Goal: Task Accomplishment & Management: Manage account settings

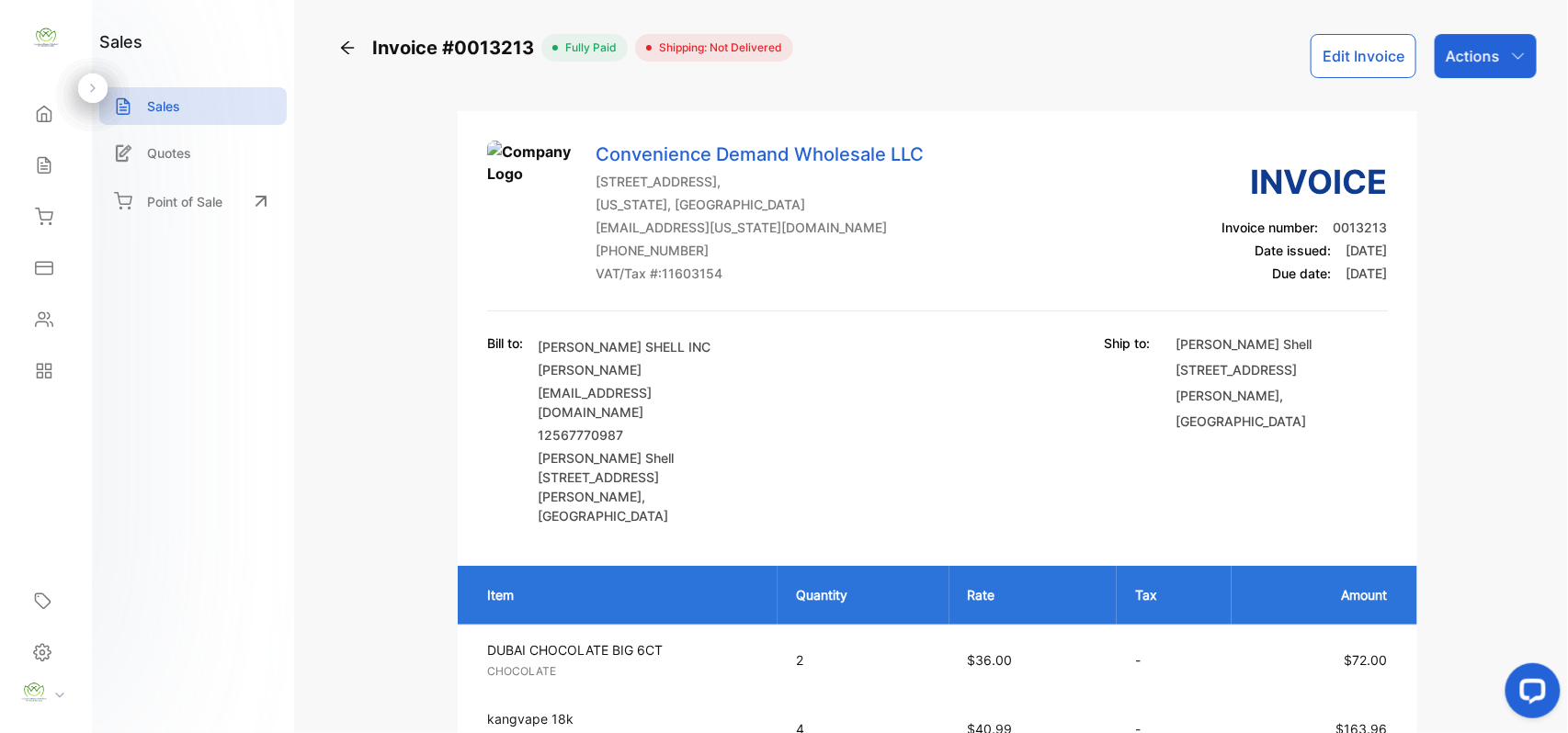
click at [346, 40] on icon at bounding box center [347, 47] width 18 height 18
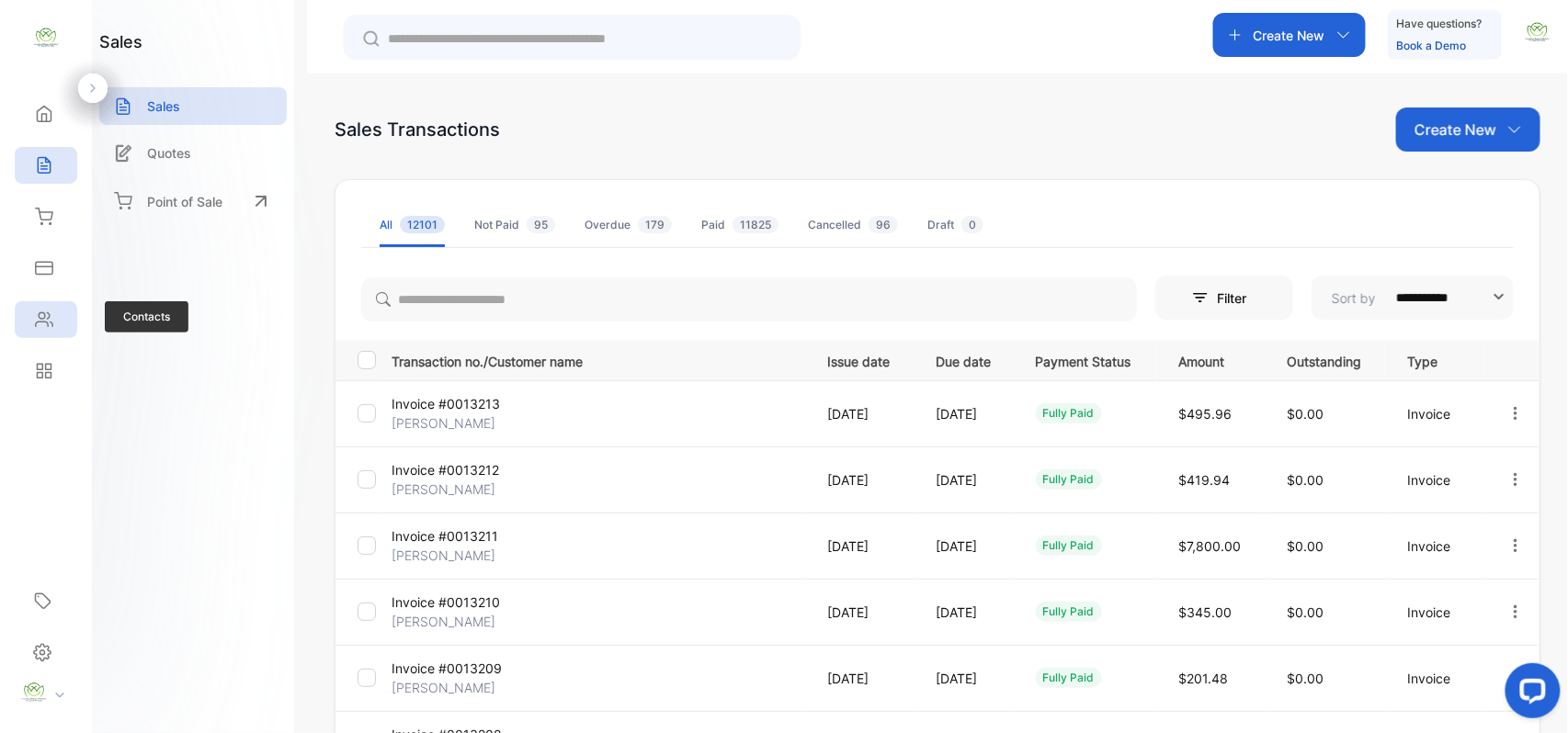
click at [35, 320] on icon at bounding box center [43, 319] width 18 height 18
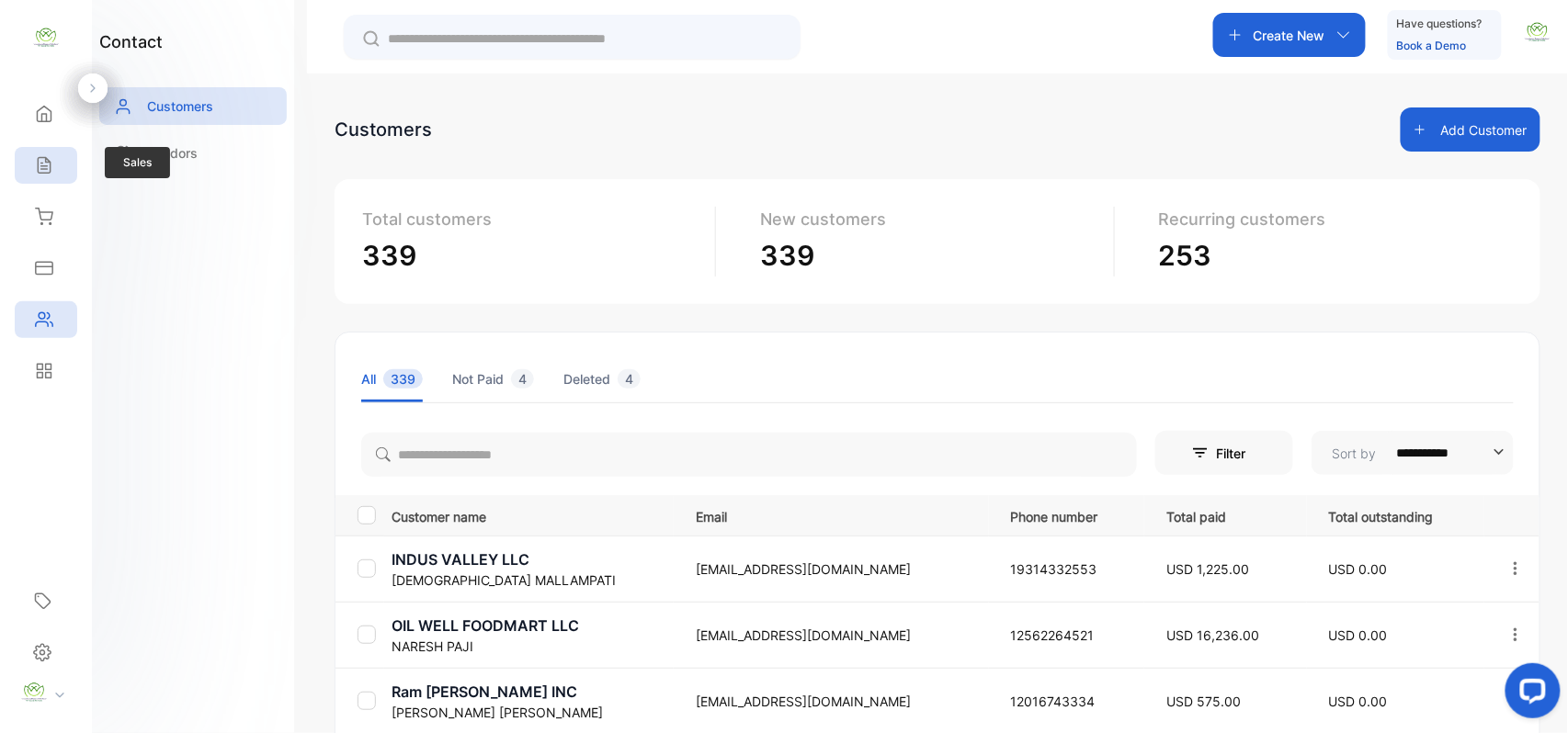
drag, startPoint x: 56, startPoint y: 174, endPoint x: 85, endPoint y: 182, distance: 30.1
click at [61, 174] on div "Sales" at bounding box center [45, 165] width 63 height 37
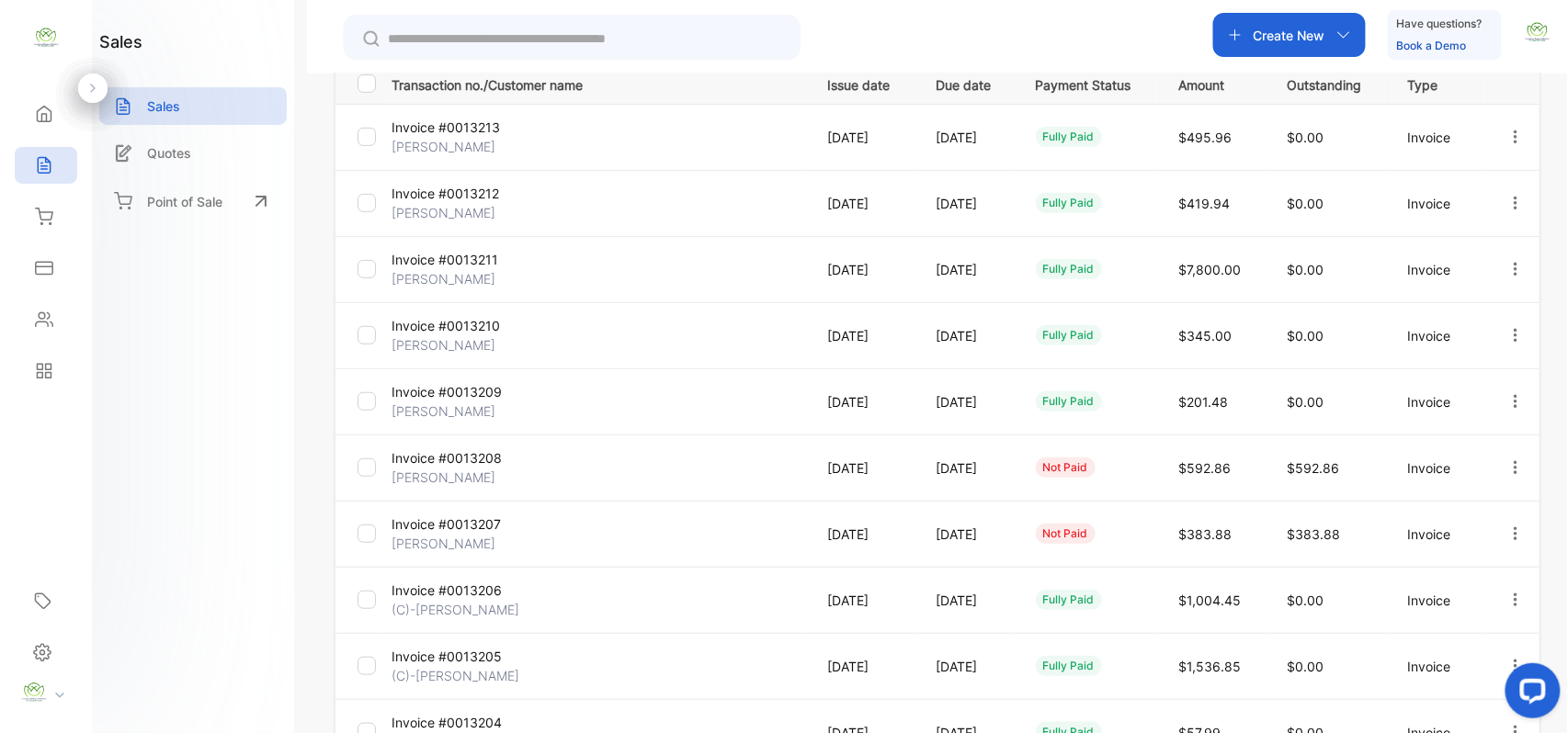
scroll to position [186, 0]
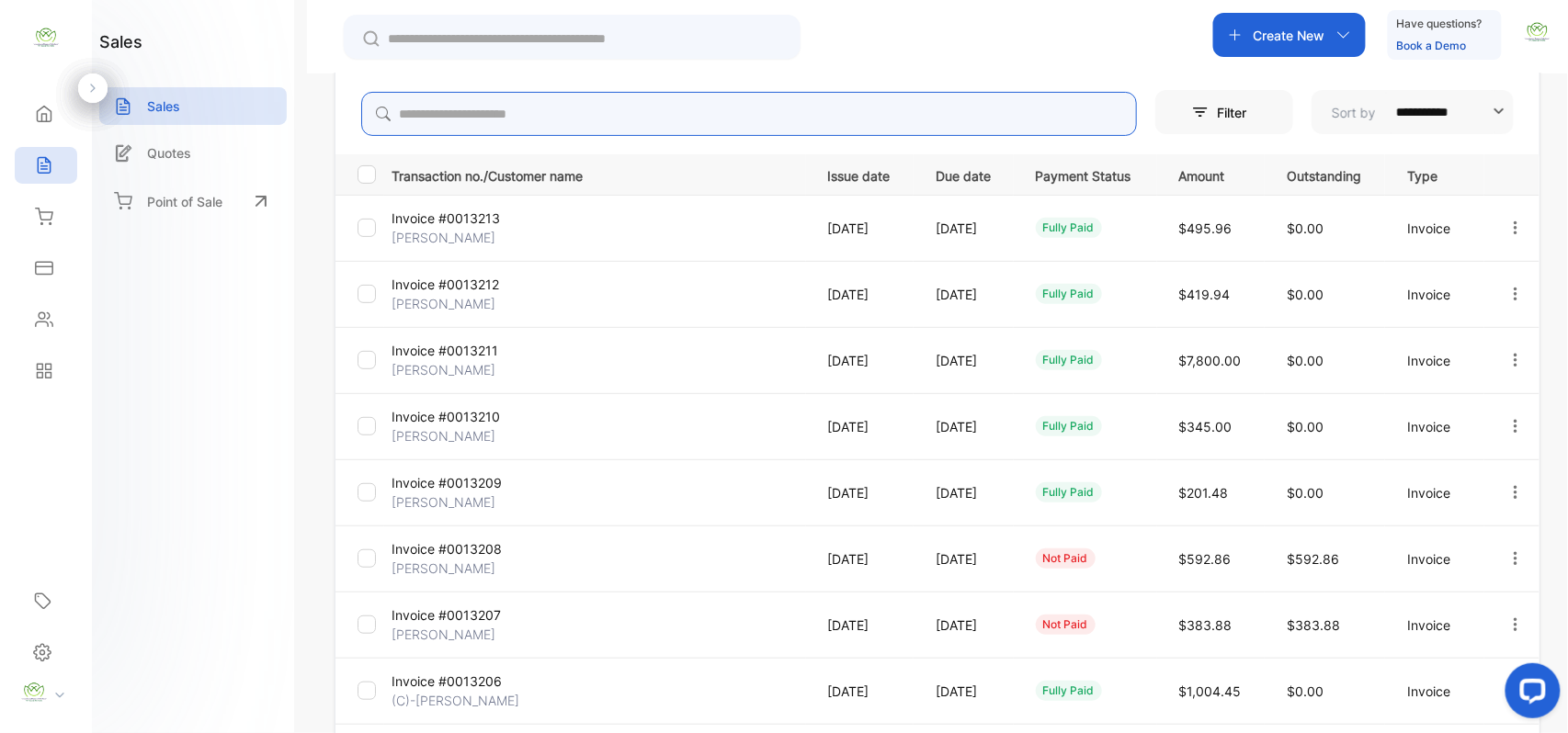
click at [547, 113] on input "search" at bounding box center [748, 114] width 775 height 44
type input "******"
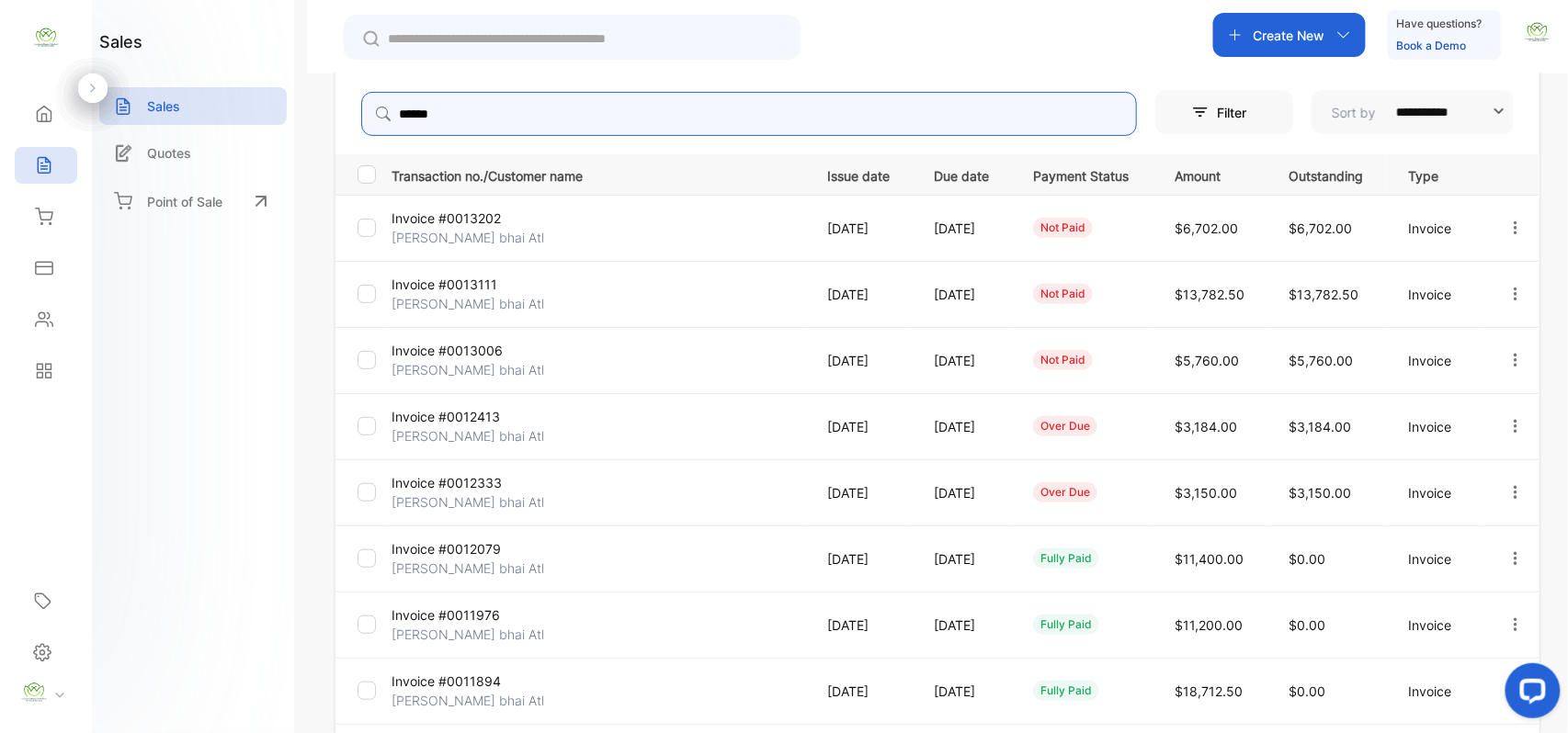
click at [1512, 230] on icon "button" at bounding box center [1515, 227] width 16 height 16
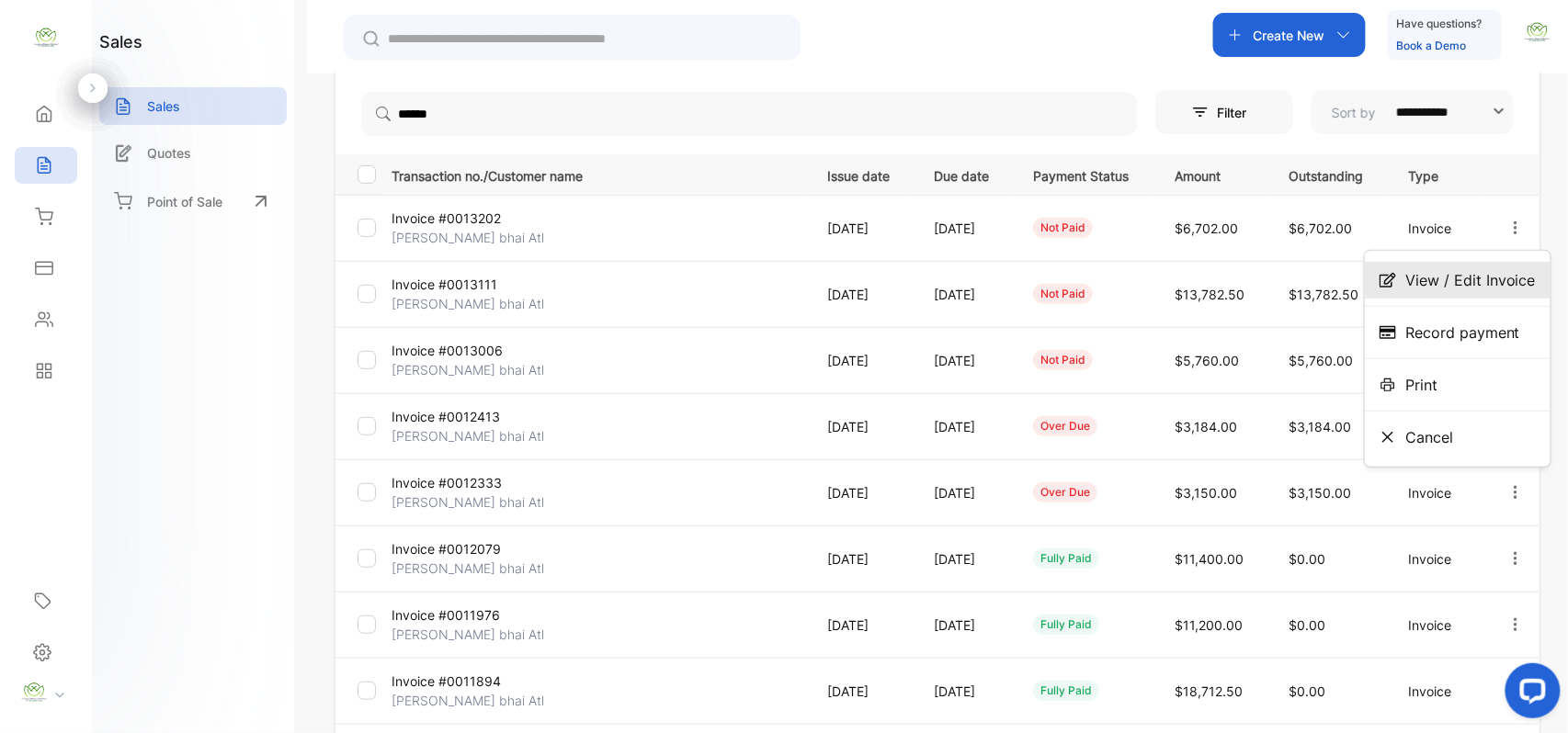
click at [1461, 276] on span "View / Edit Invoice" at bounding box center [1471, 280] width 131 height 22
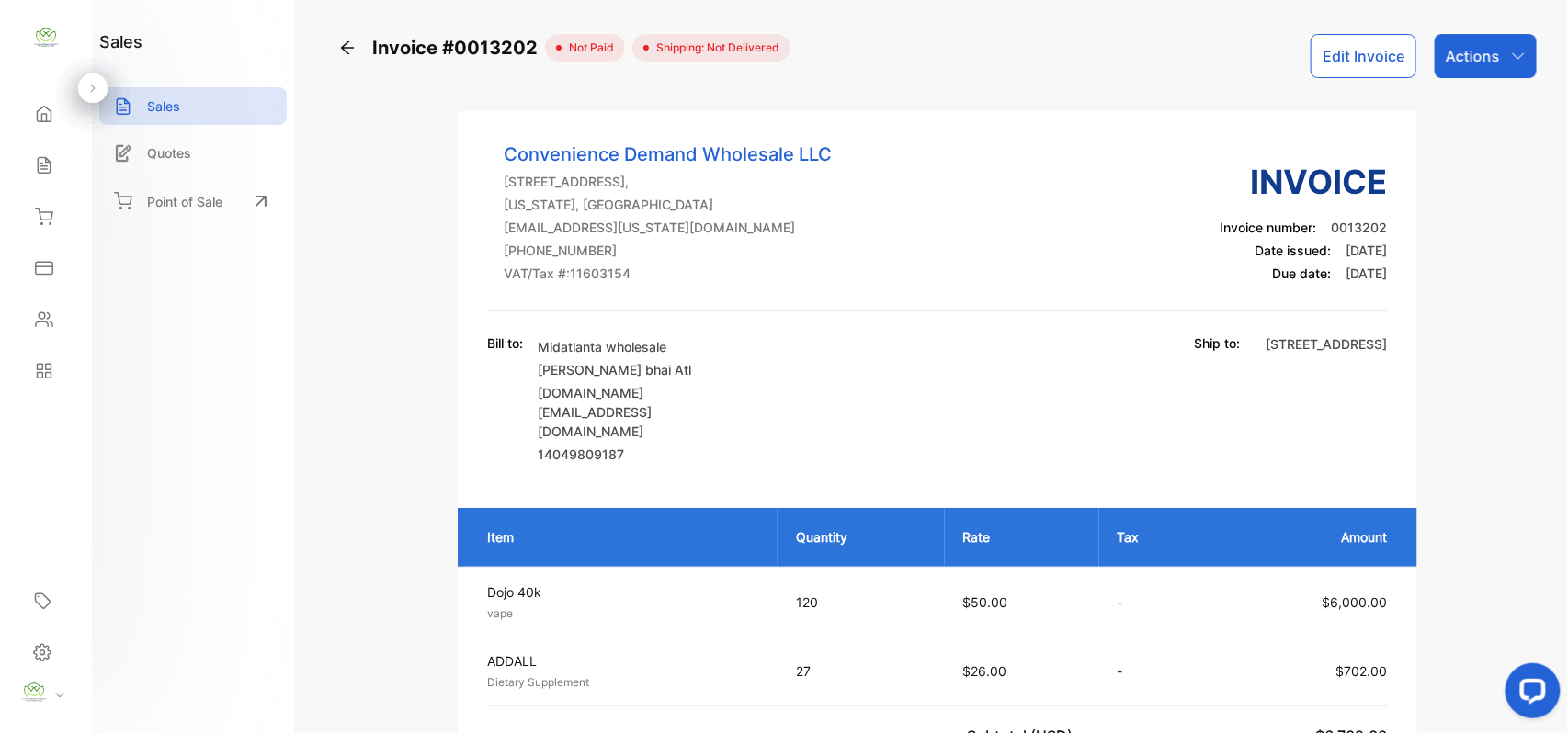
click at [1342, 44] on button "Edit Invoice" at bounding box center [1363, 56] width 106 height 44
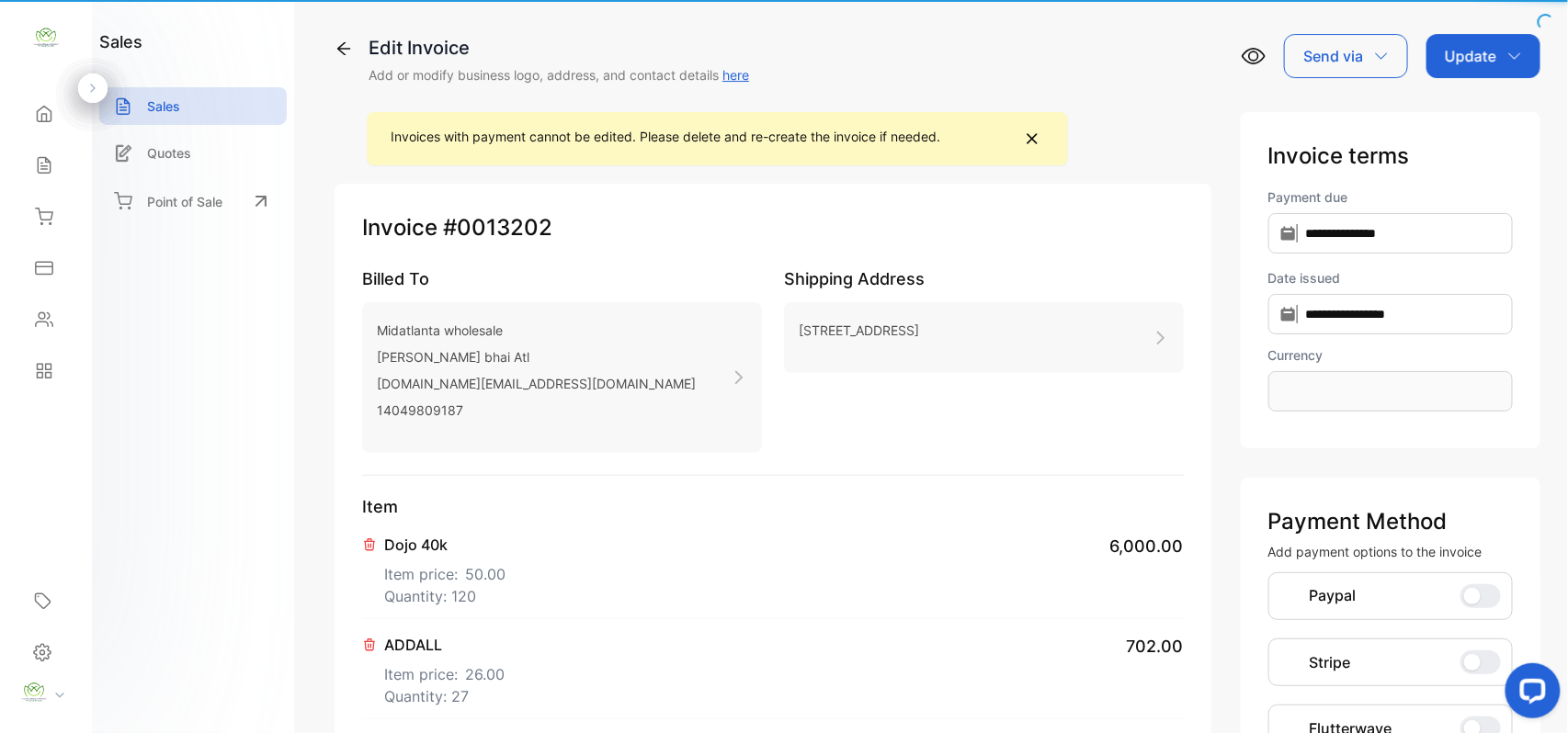
type input "**********"
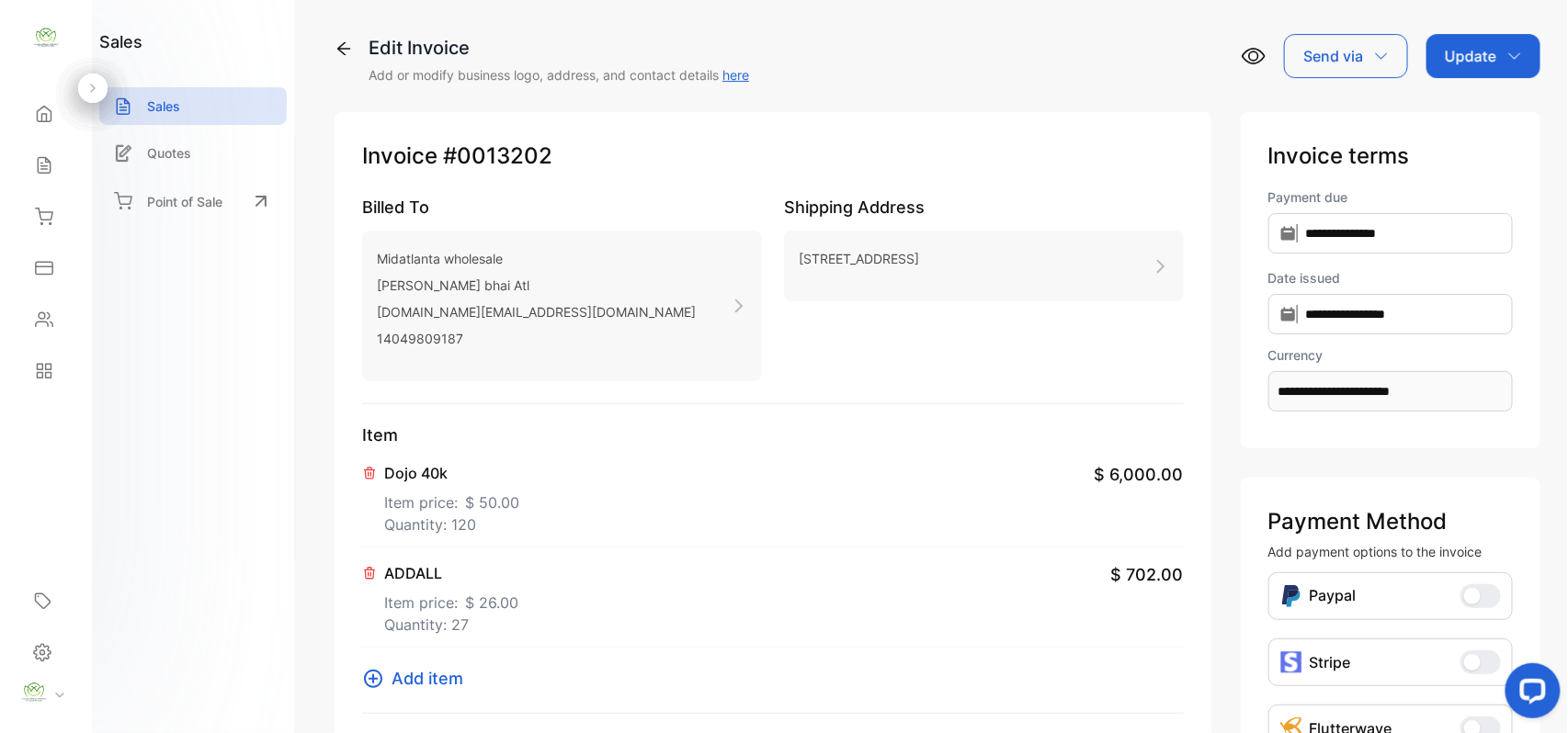
click at [408, 689] on span "Add item" at bounding box center [427, 679] width 72 height 25
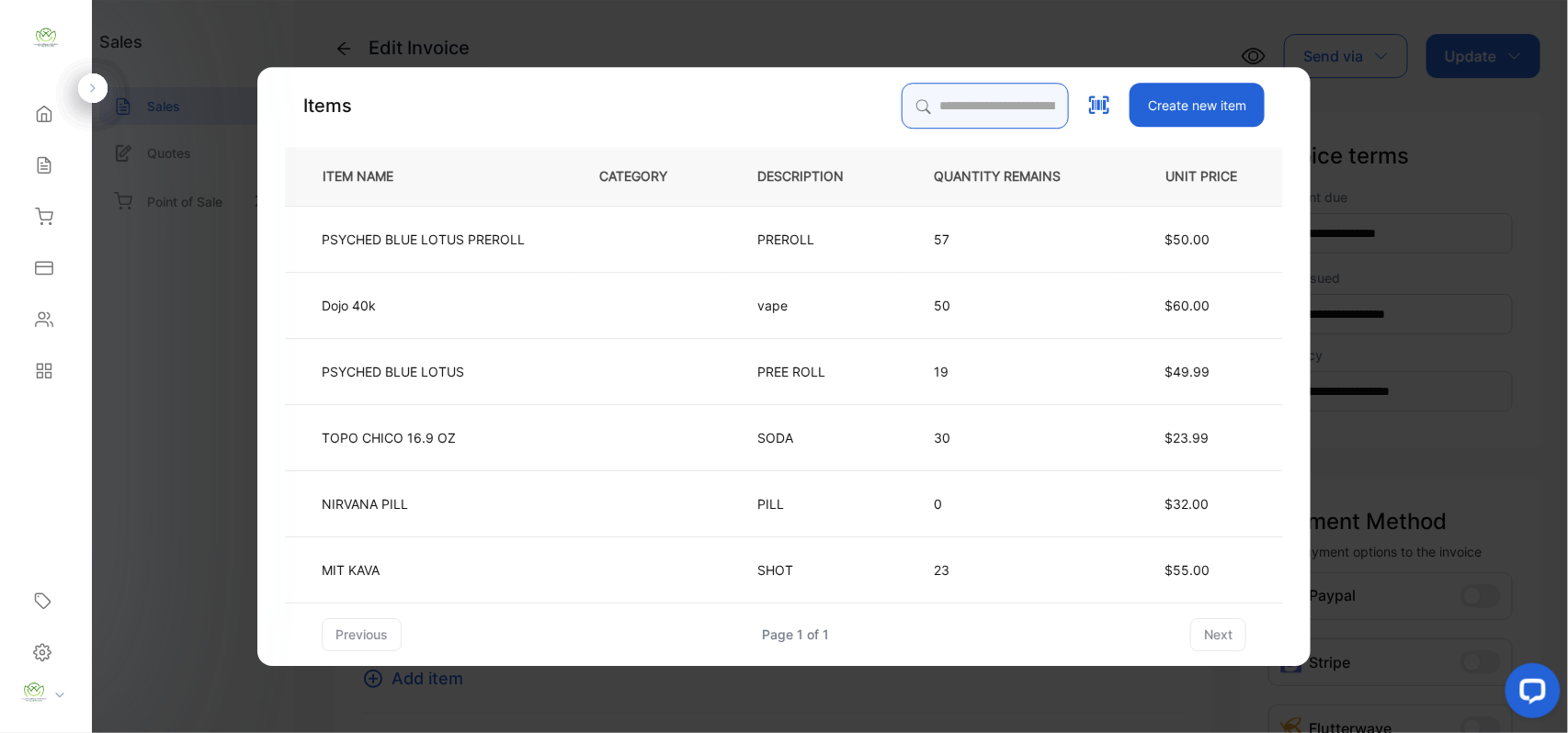
click at [910, 108] on input "search" at bounding box center [985, 106] width 167 height 46
type input "****"
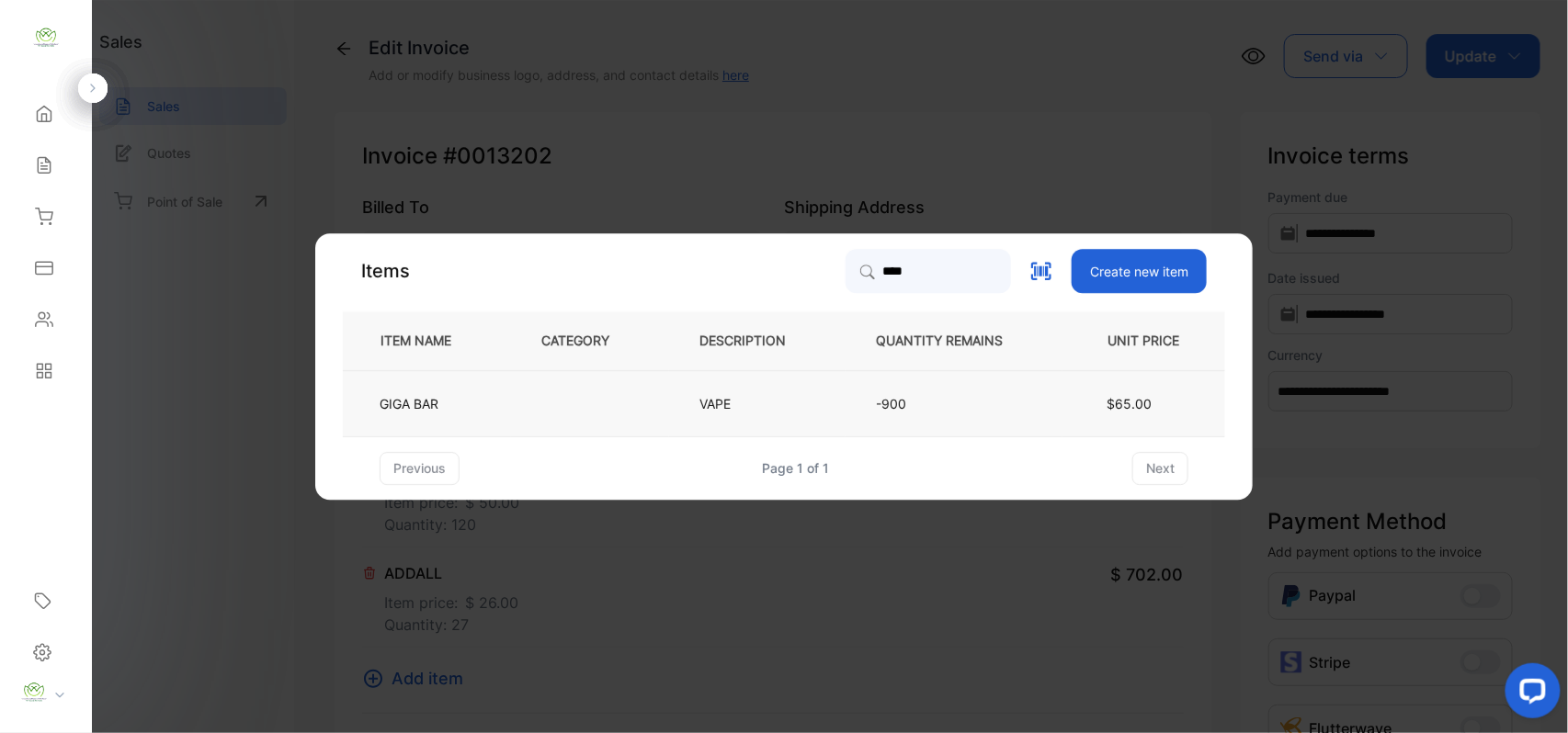
click at [541, 413] on td at bounding box center [590, 403] width 158 height 66
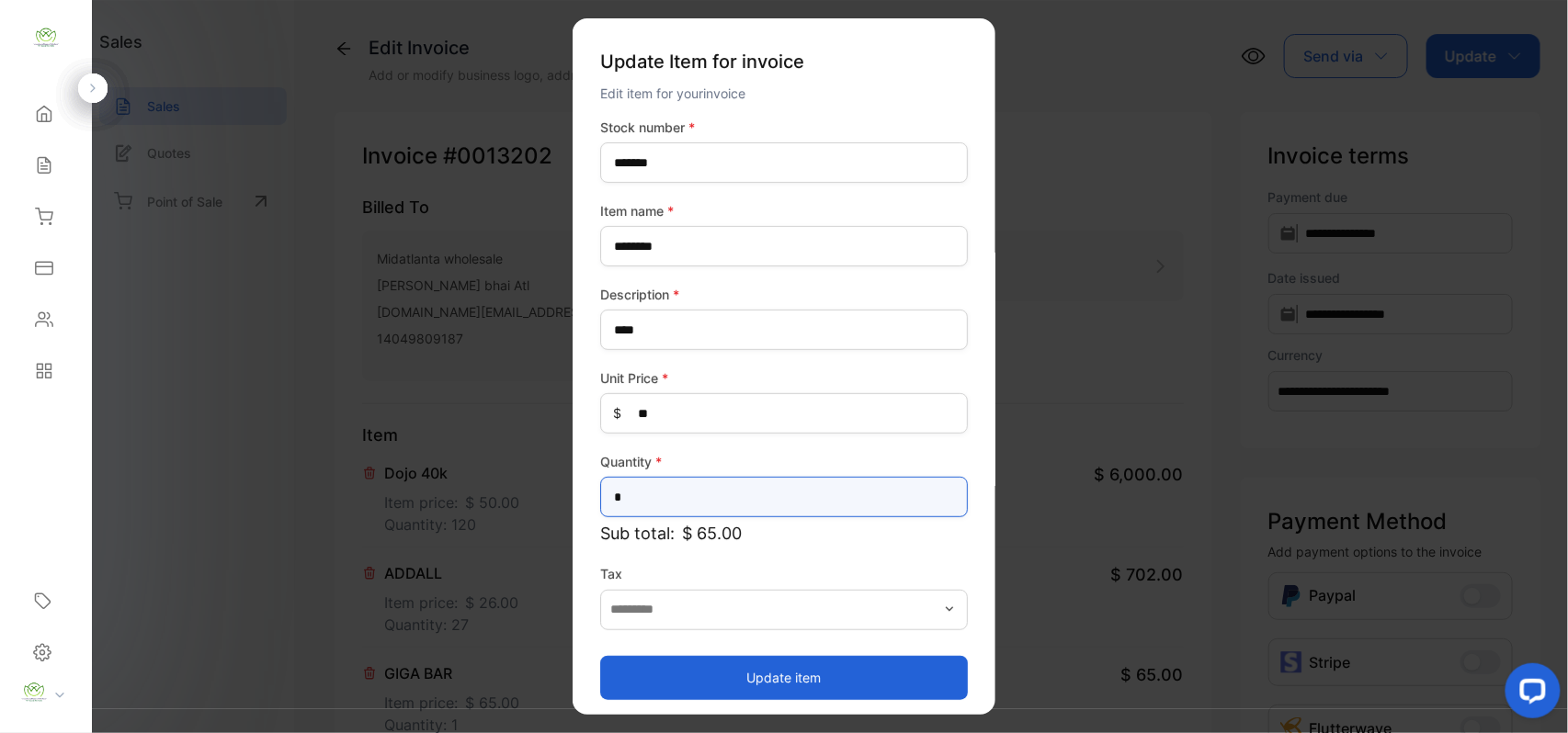
drag, startPoint x: 658, startPoint y: 498, endPoint x: 467, endPoint y: 502, distance: 191.0
type input "***"
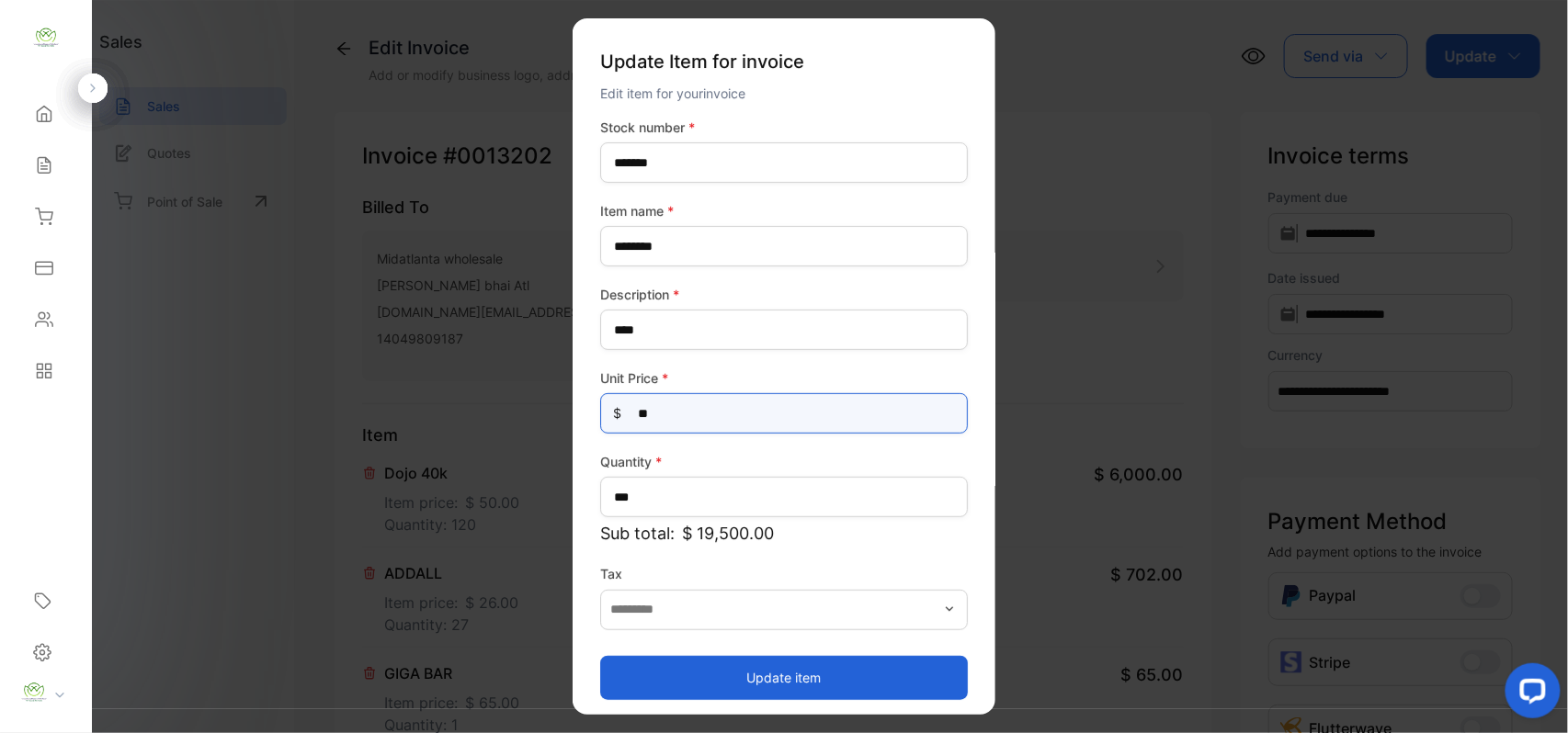
drag, startPoint x: 700, startPoint y: 408, endPoint x: 125, endPoint y: 464, distance: 577.7
type Price-inputprice "**"
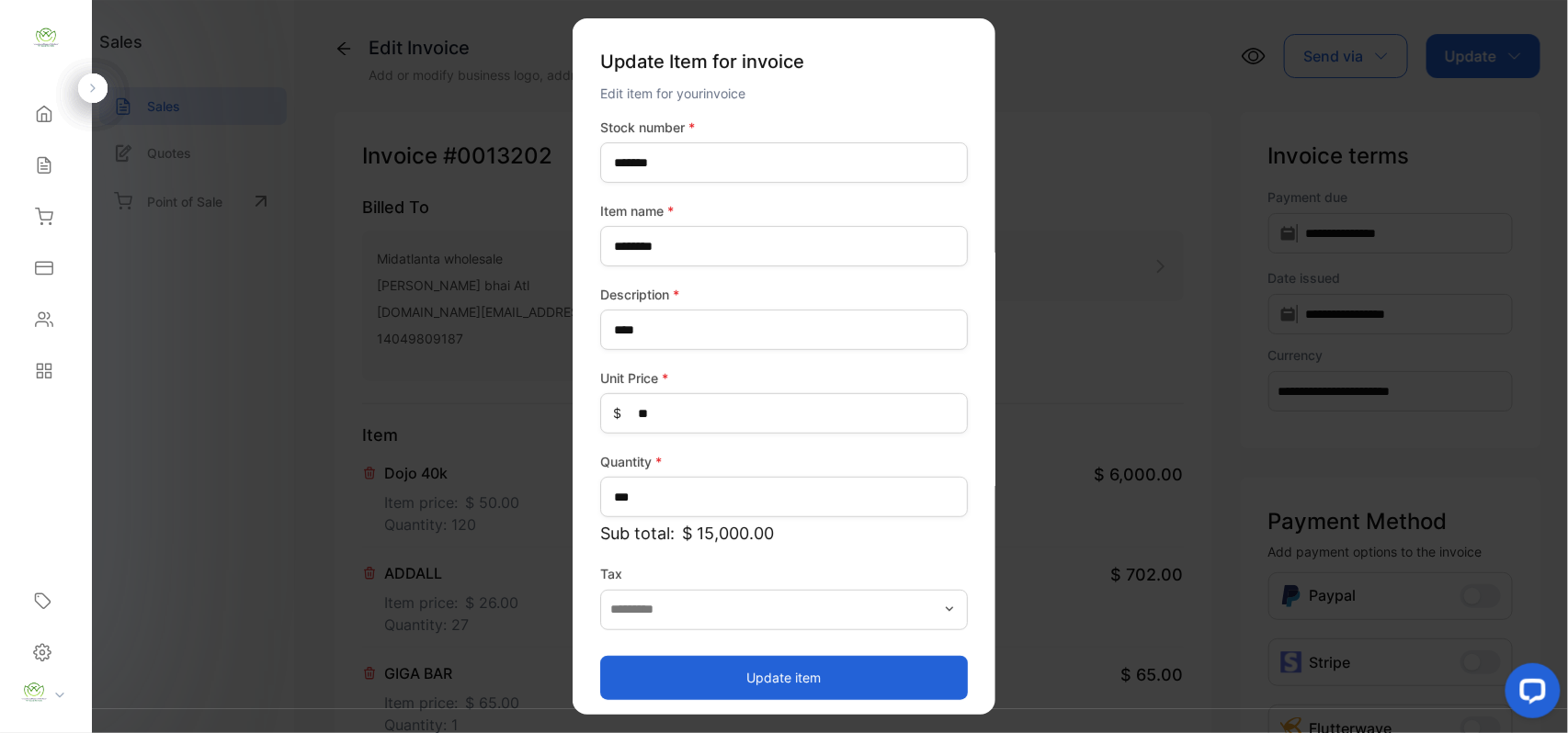
click at [612, 674] on button "Update item" at bounding box center [784, 677] width 367 height 44
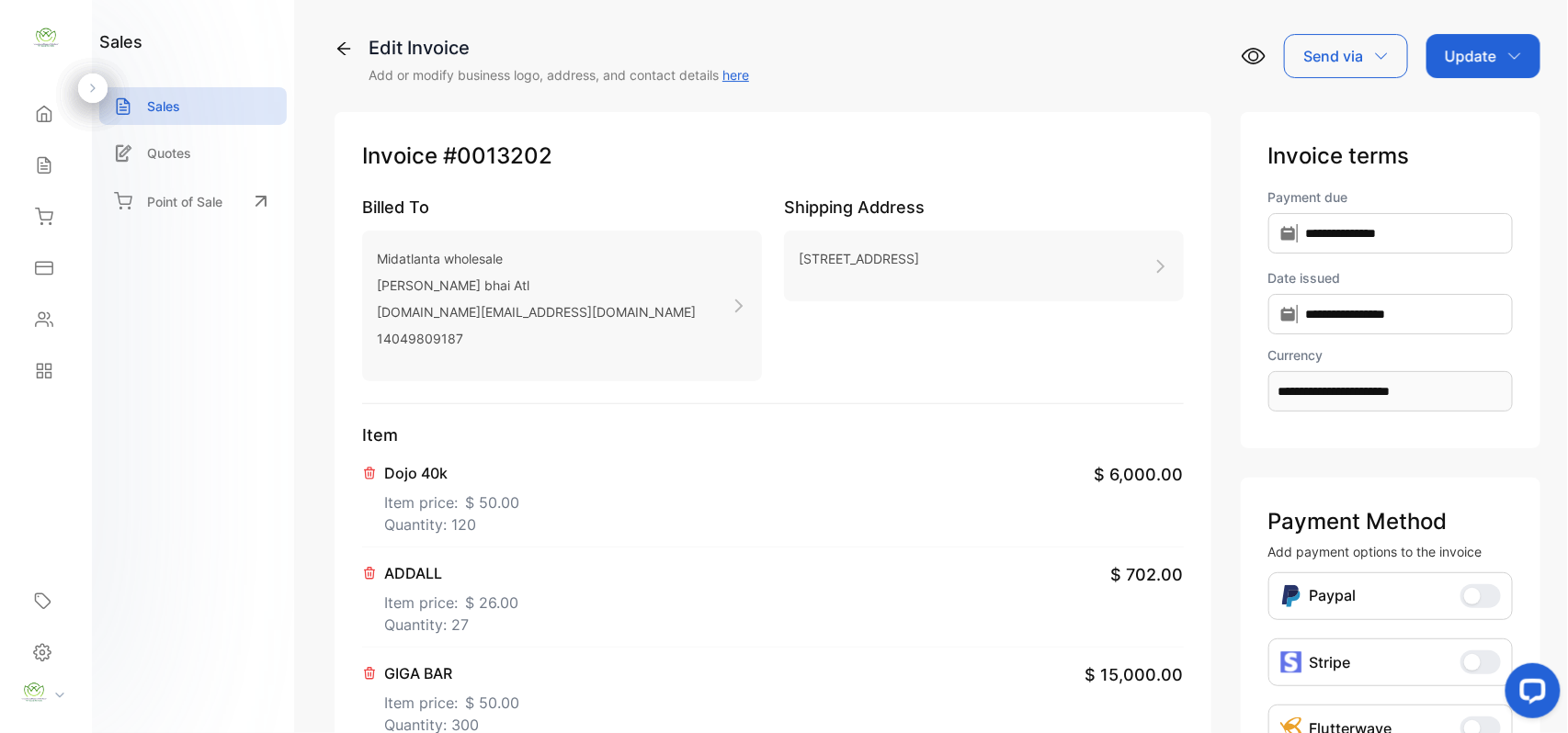
click at [1471, 53] on p "Update" at bounding box center [1470, 56] width 51 height 22
click at [1460, 108] on div "Invoice" at bounding box center [1486, 116] width 106 height 37
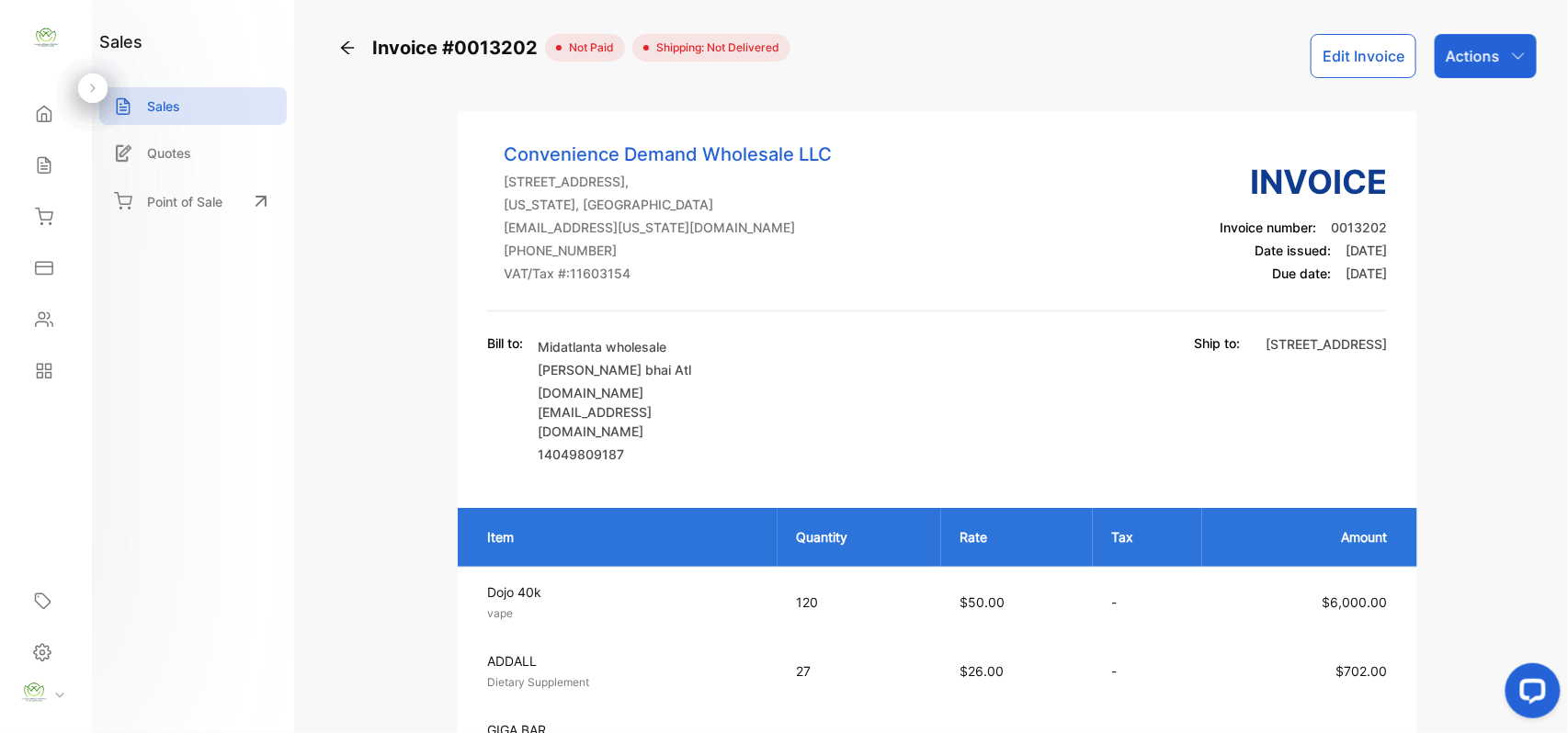
click at [1511, 49] on icon "button" at bounding box center [1518, 56] width 14 height 14
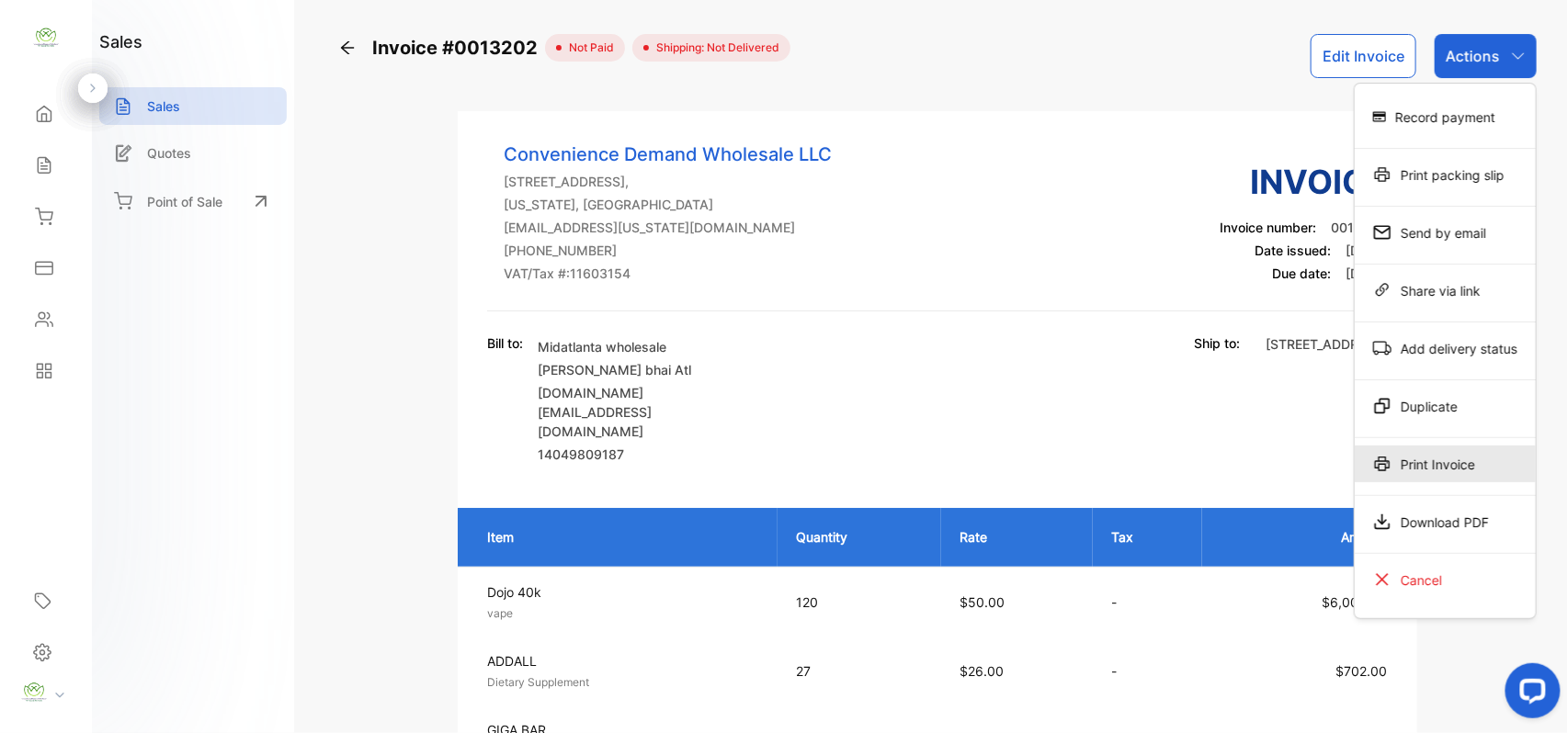
click at [1423, 478] on div "Print Invoice" at bounding box center [1445, 464] width 181 height 37
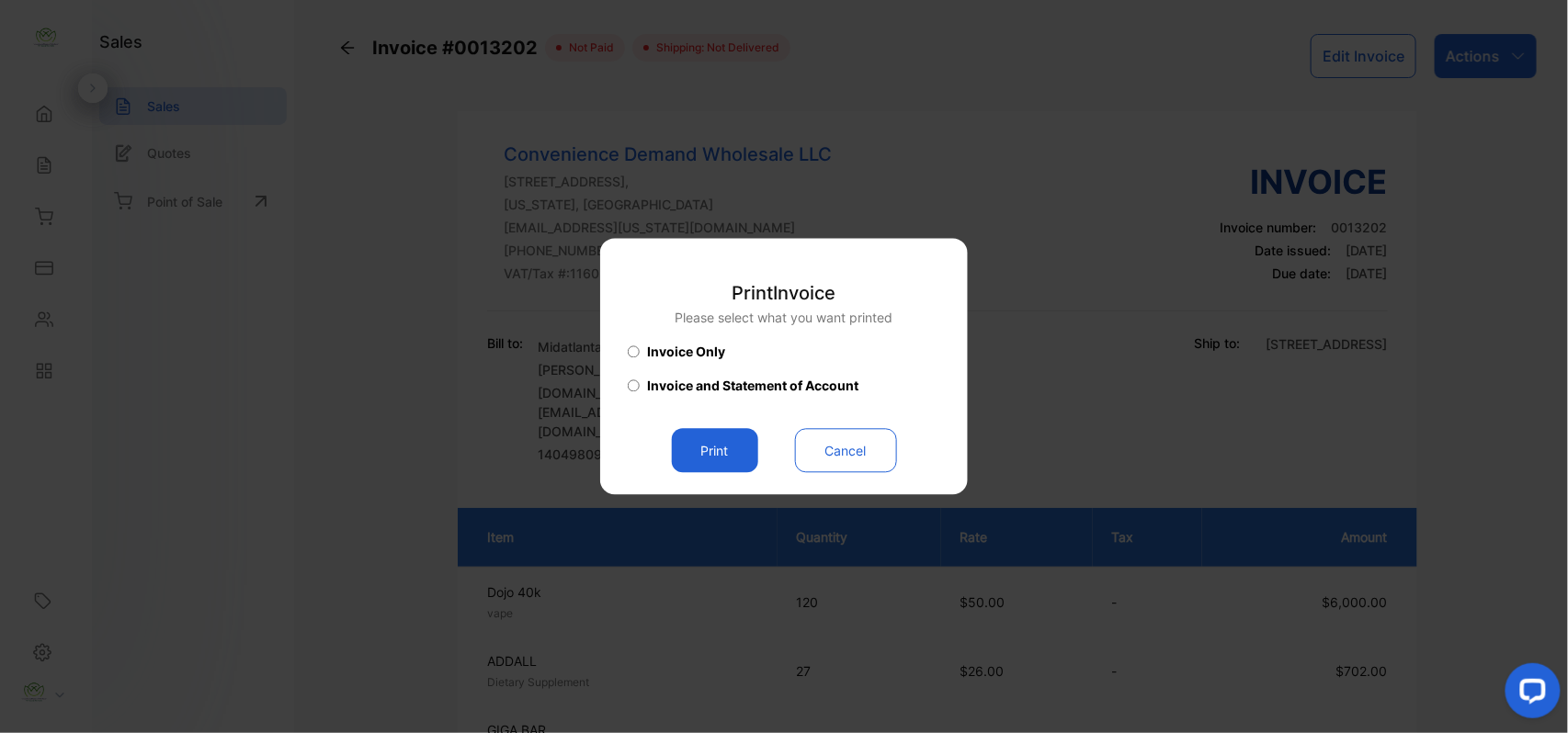
click at [709, 444] on button "Print" at bounding box center [715, 451] width 87 height 44
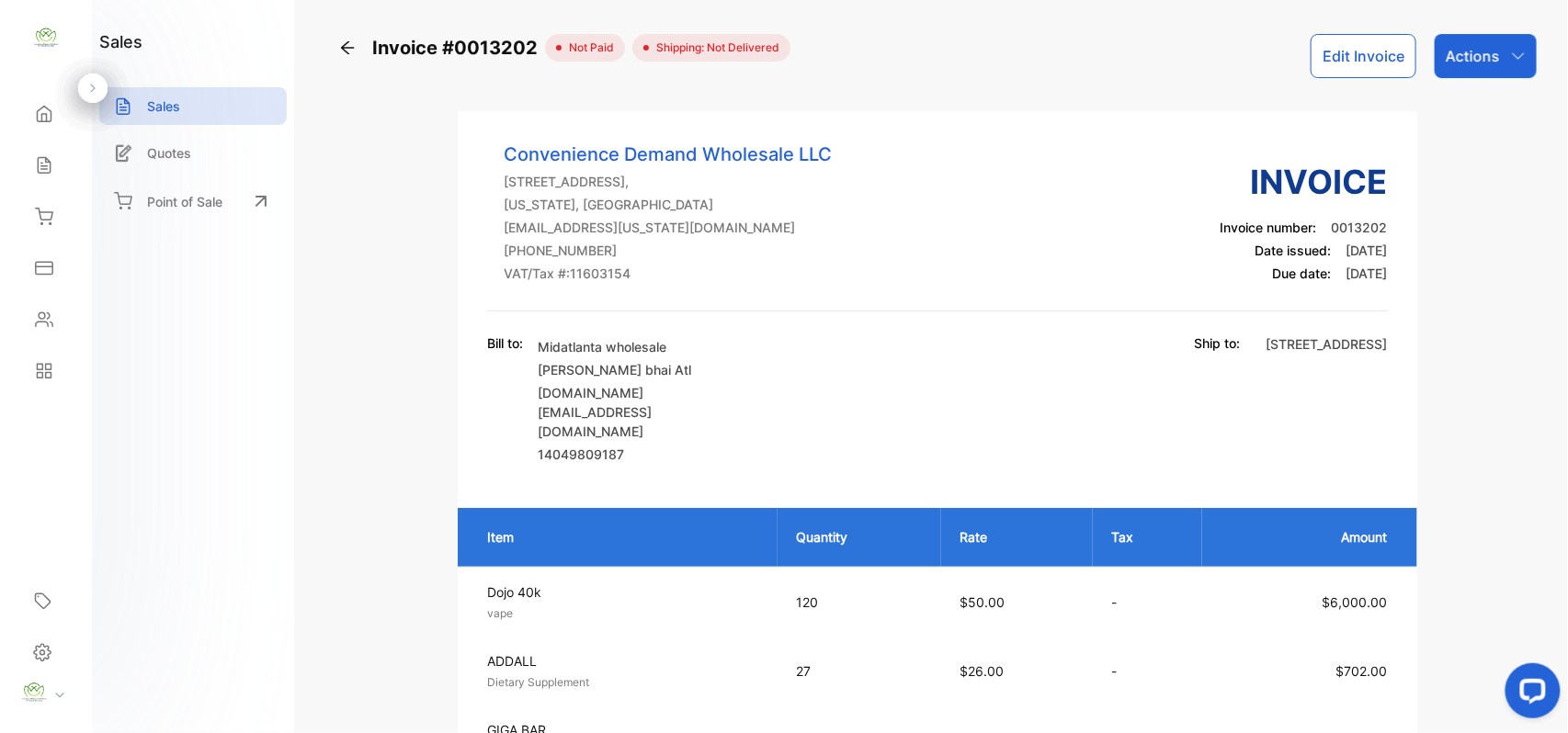
click at [351, 50] on icon at bounding box center [347, 47] width 18 height 18
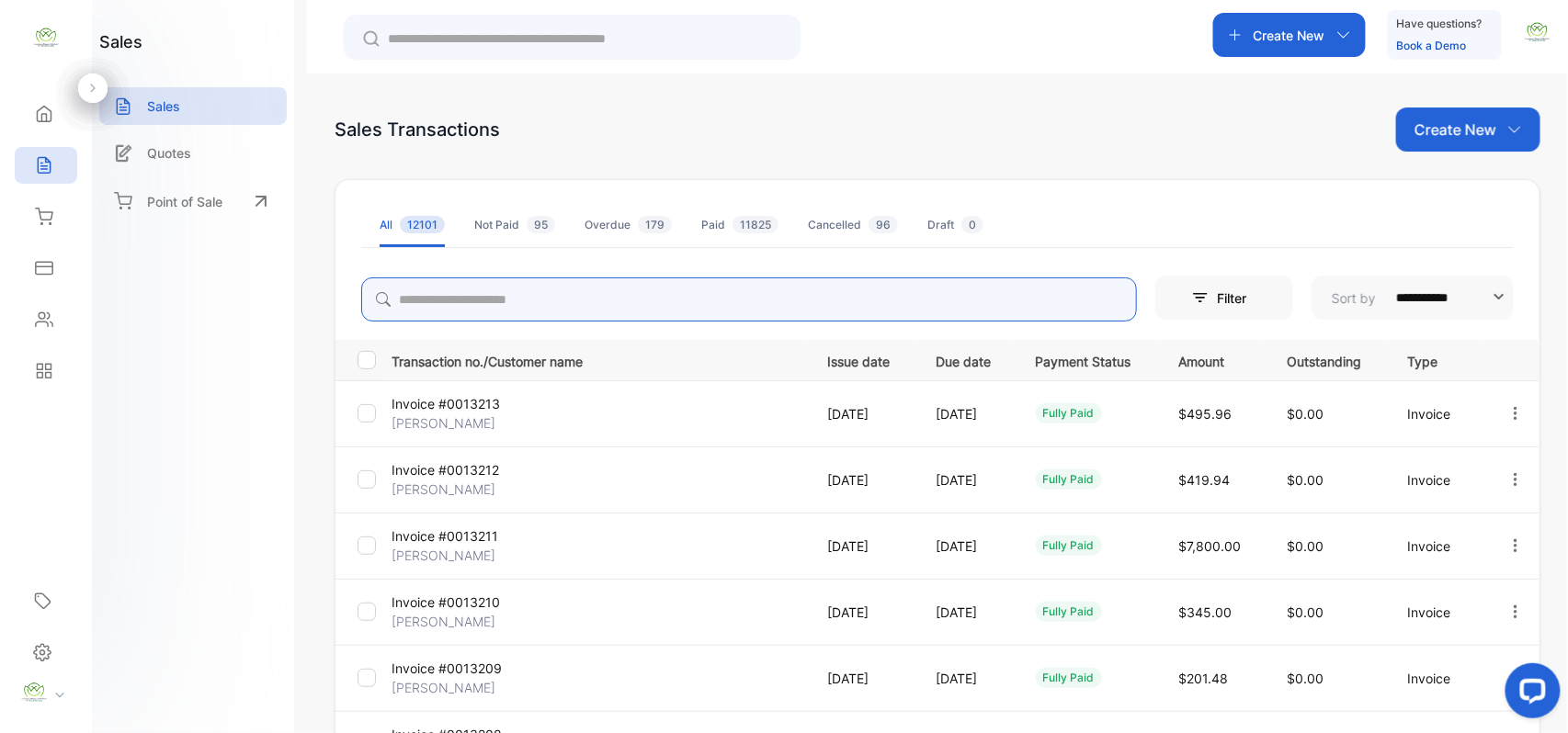
click at [545, 291] on input "search" at bounding box center [748, 299] width 775 height 44
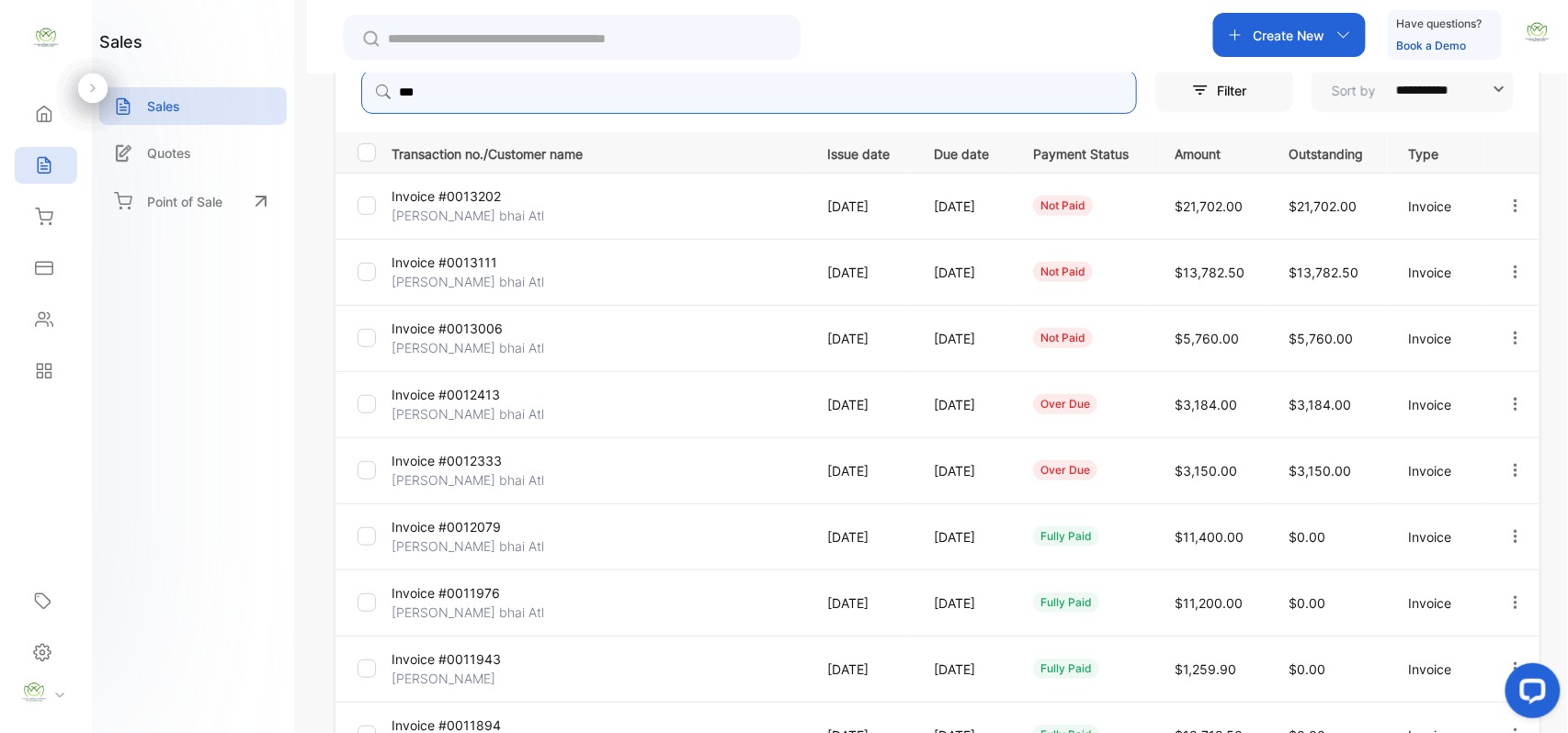
scroll to position [285, 0]
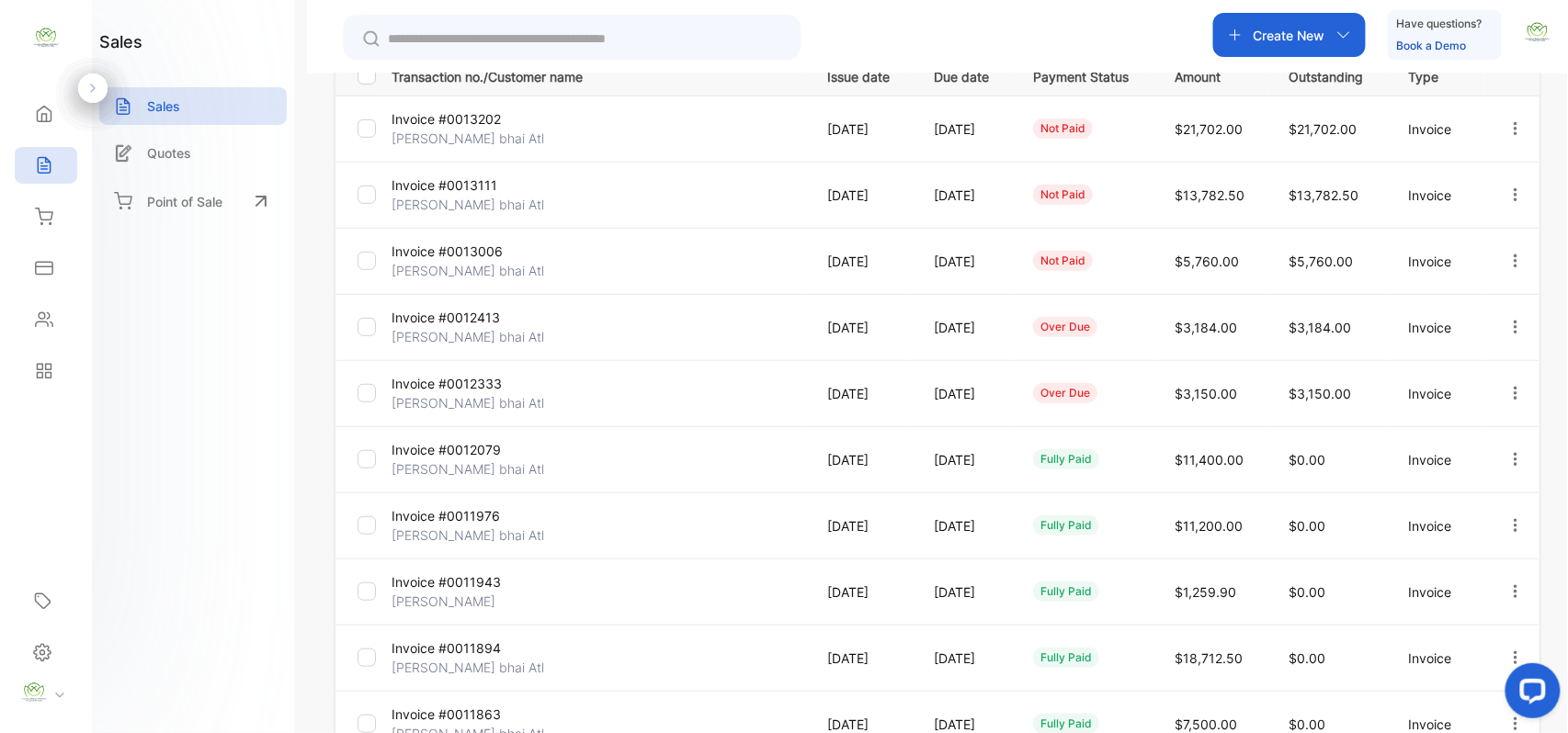
click at [1513, 398] on icon "button" at bounding box center [1515, 392] width 4 height 13
type input "***"
click at [1489, 442] on span "View / Edit Invoice" at bounding box center [1471, 445] width 131 height 22
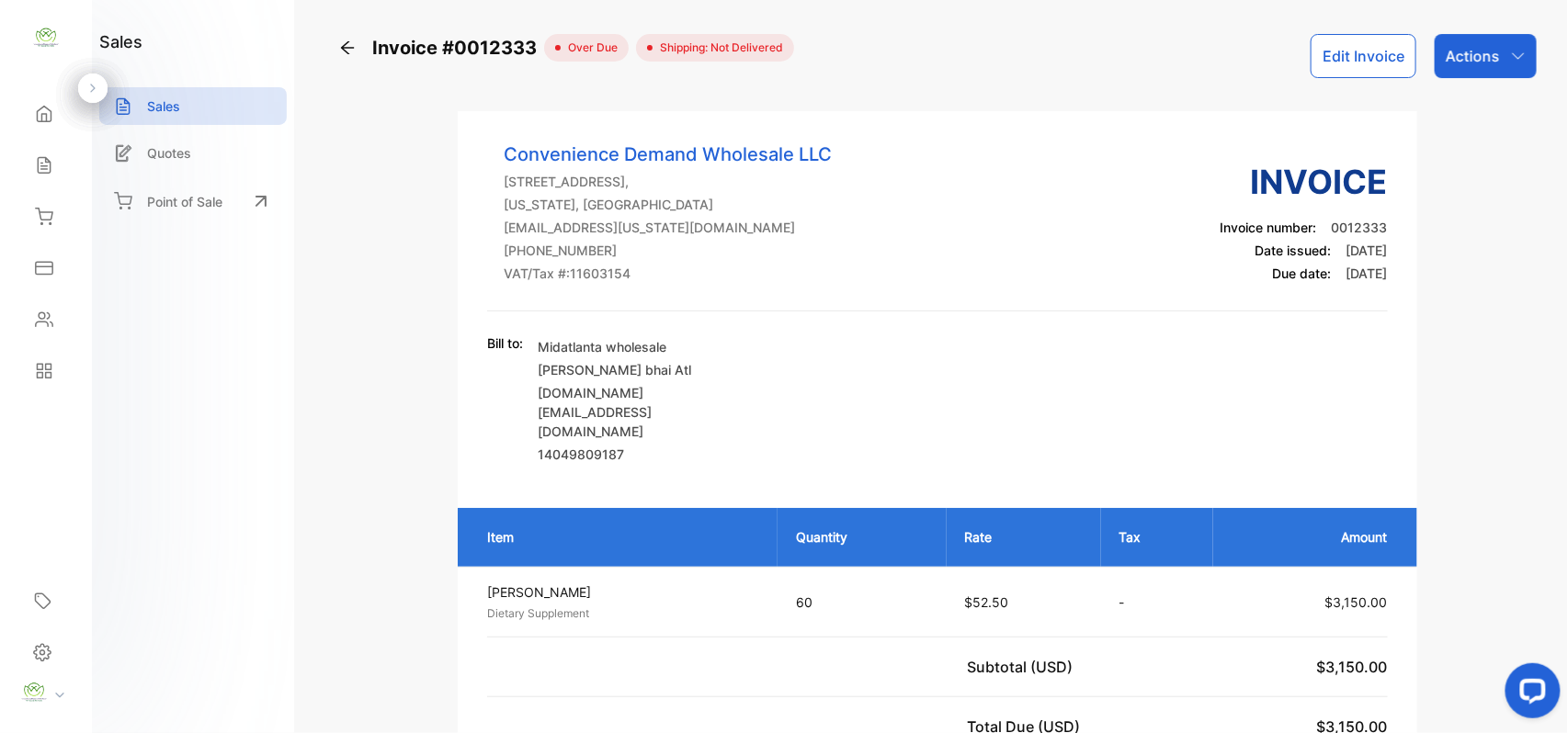
click at [347, 48] on icon at bounding box center [346, 47] width 13 height 13
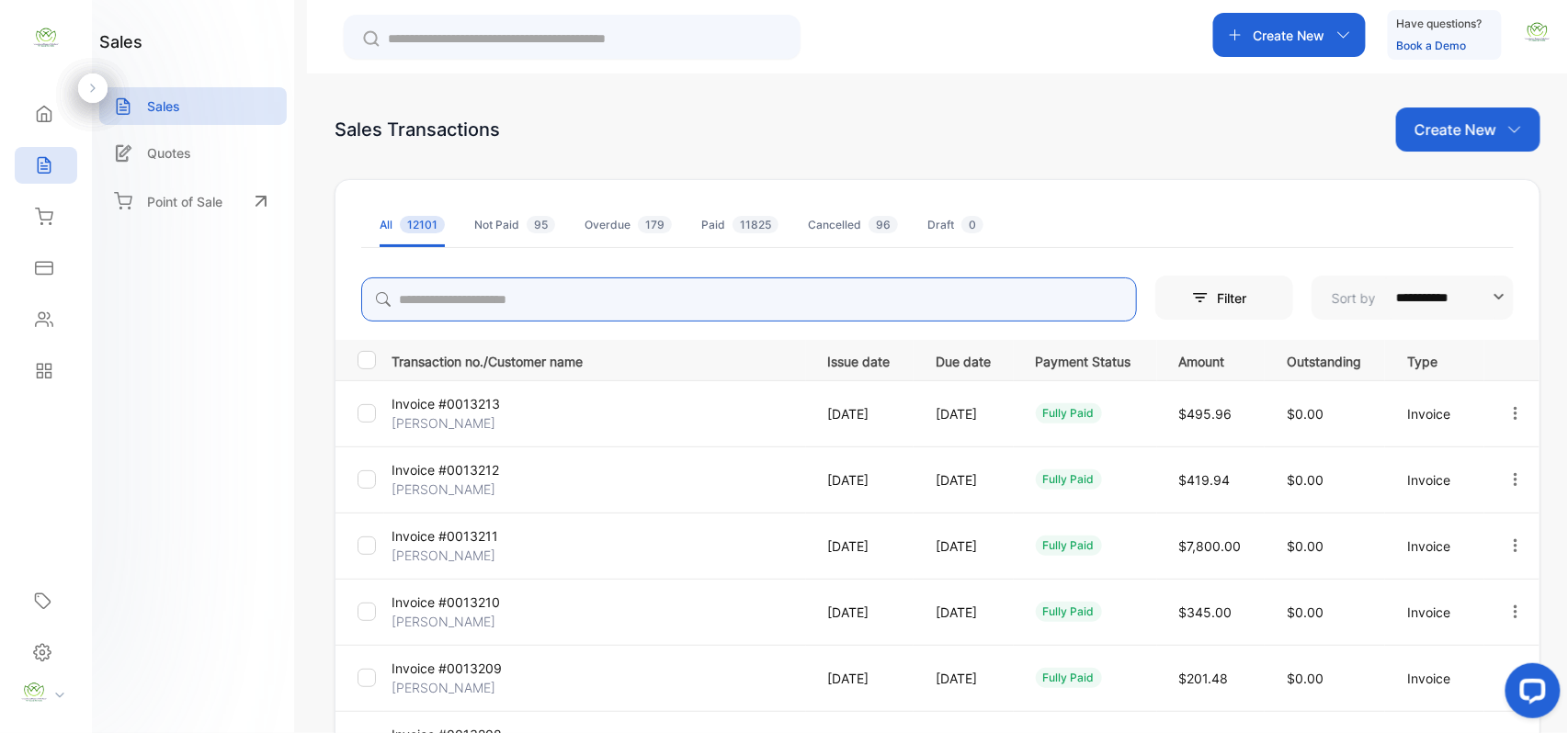
click at [432, 303] on input "search" at bounding box center [748, 299] width 775 height 44
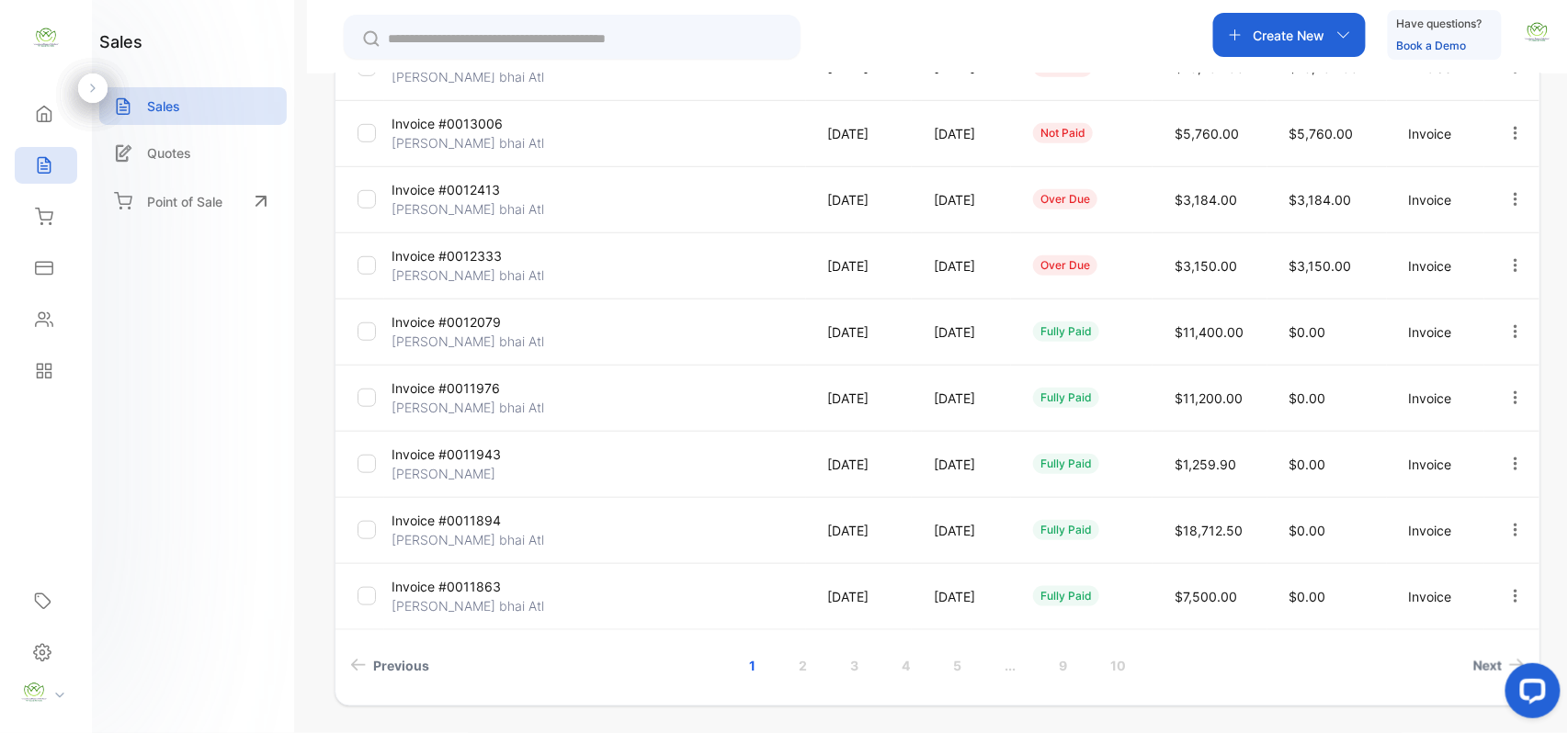
scroll to position [471, 0]
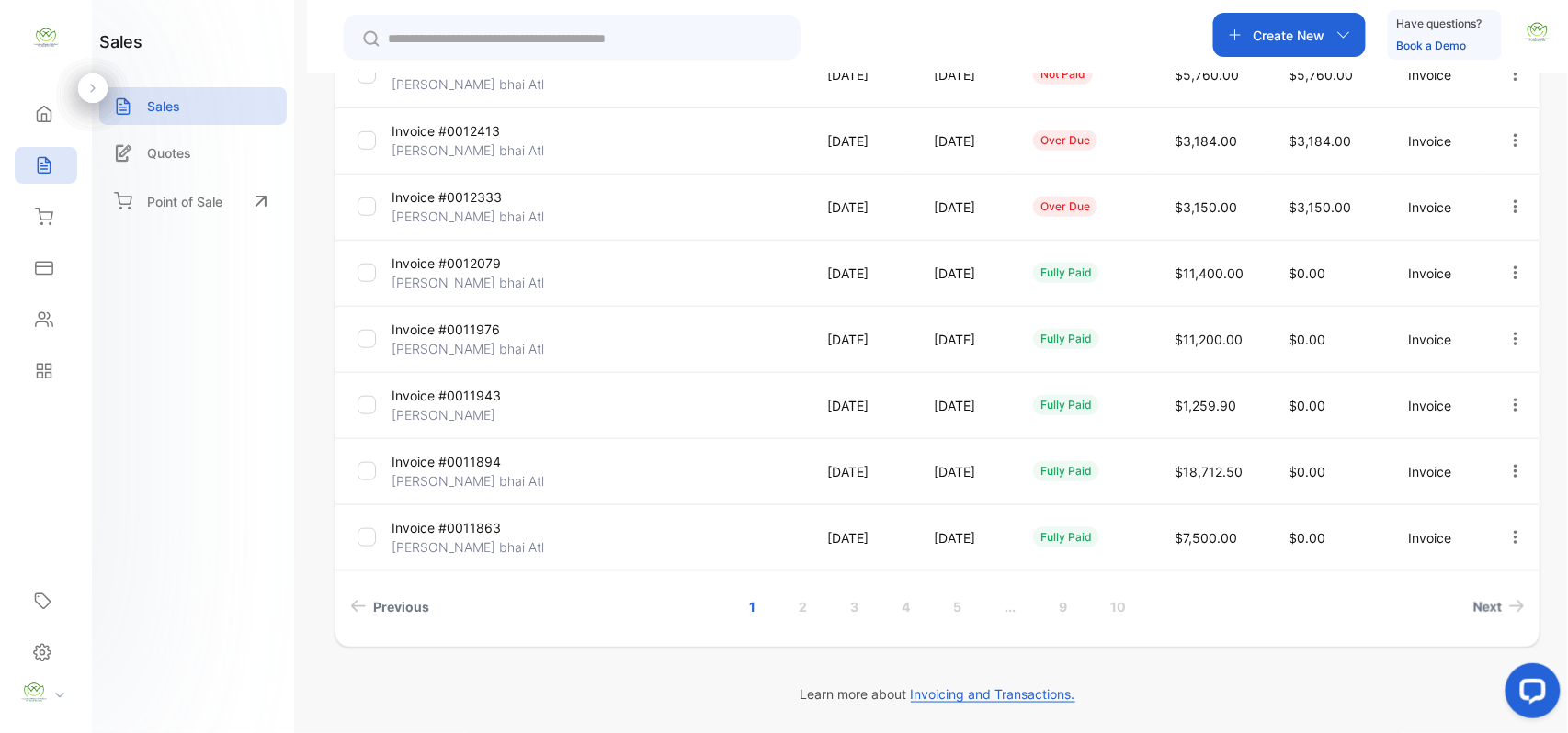
click at [1511, 143] on icon "button" at bounding box center [1515, 140] width 16 height 16
type input "***"
click at [1459, 193] on span "View / Edit Invoice" at bounding box center [1471, 192] width 131 height 22
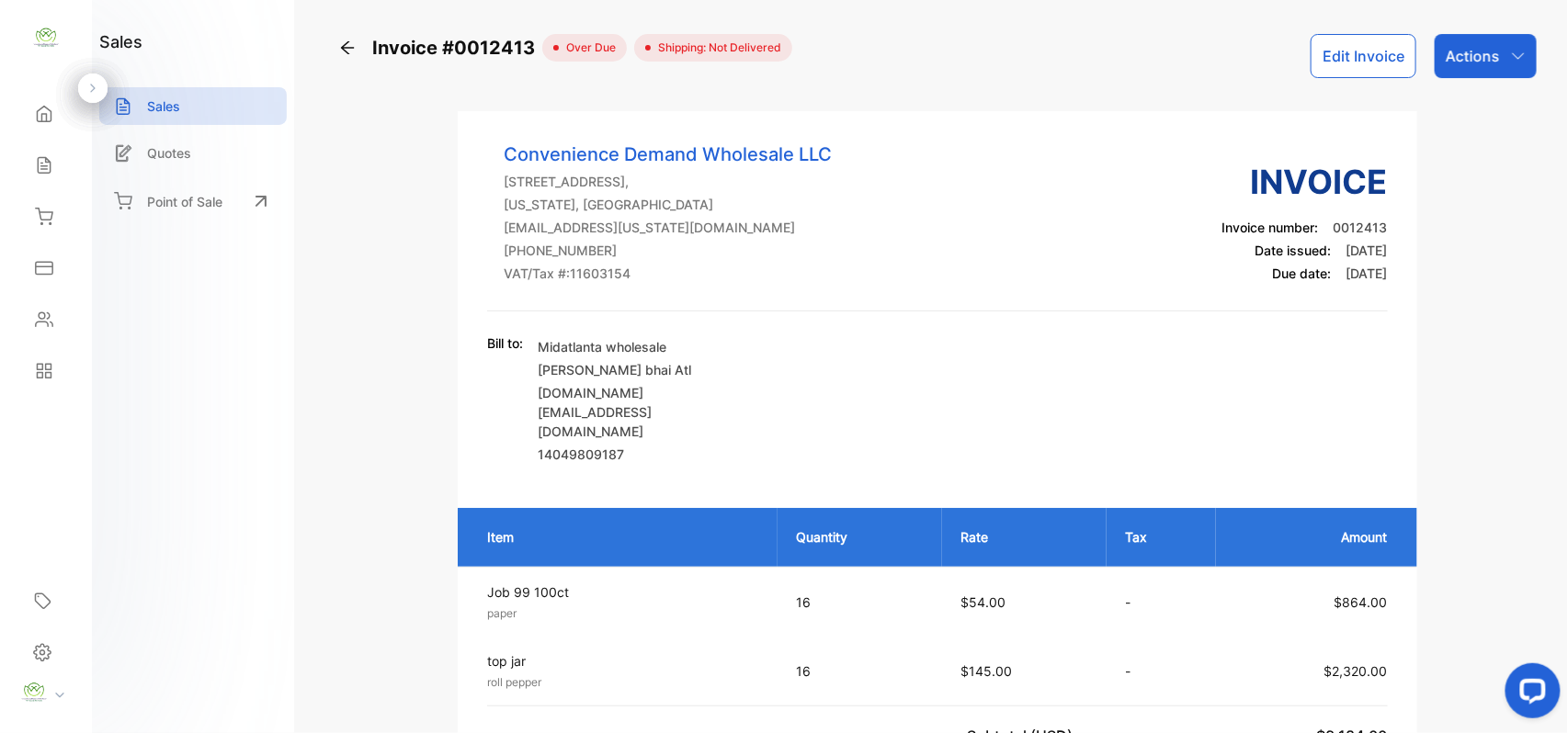
click at [1350, 67] on button "Edit Invoice" at bounding box center [1363, 56] width 106 height 44
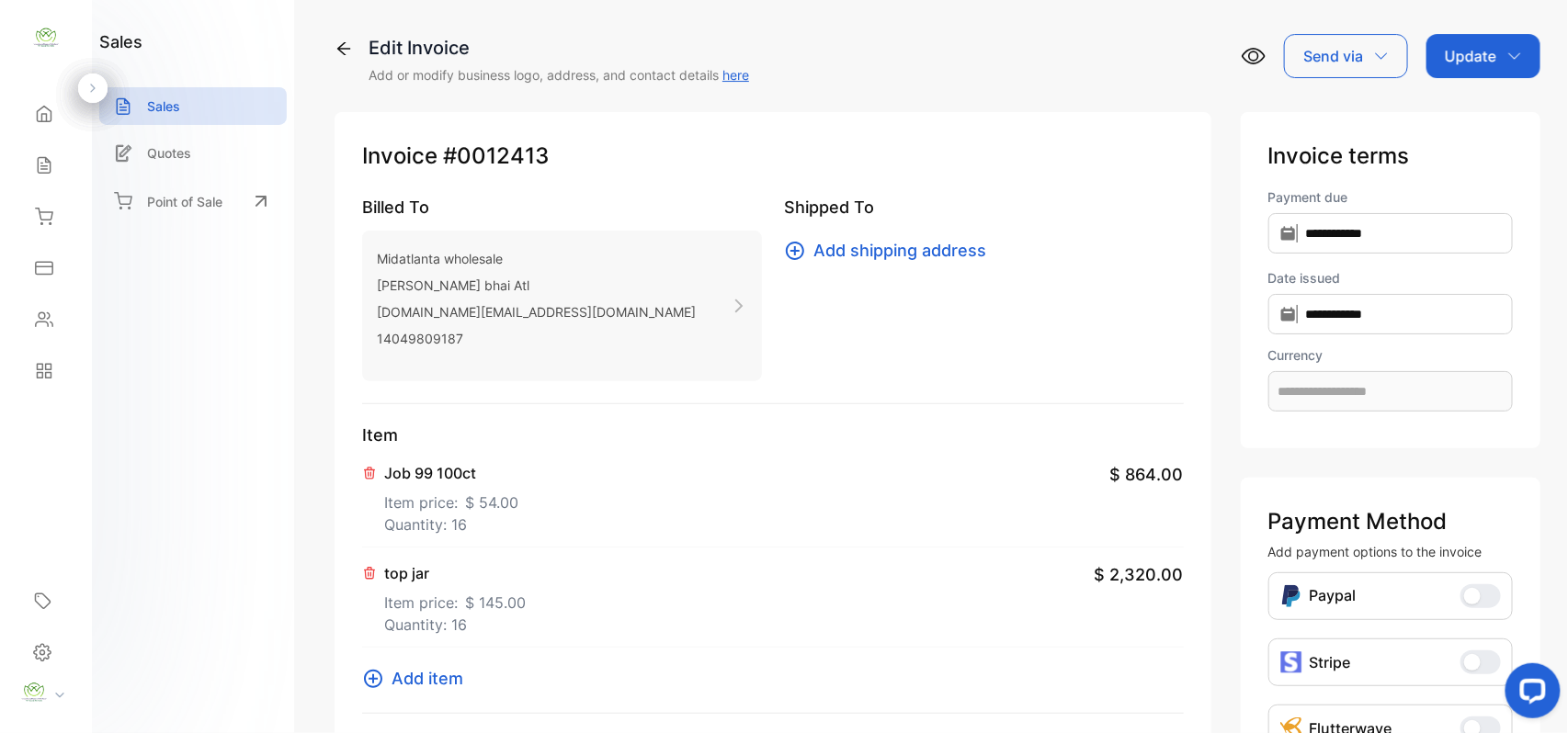
type input "**********"
click at [443, 524] on p "Quantity: 16" at bounding box center [450, 524] width 134 height 22
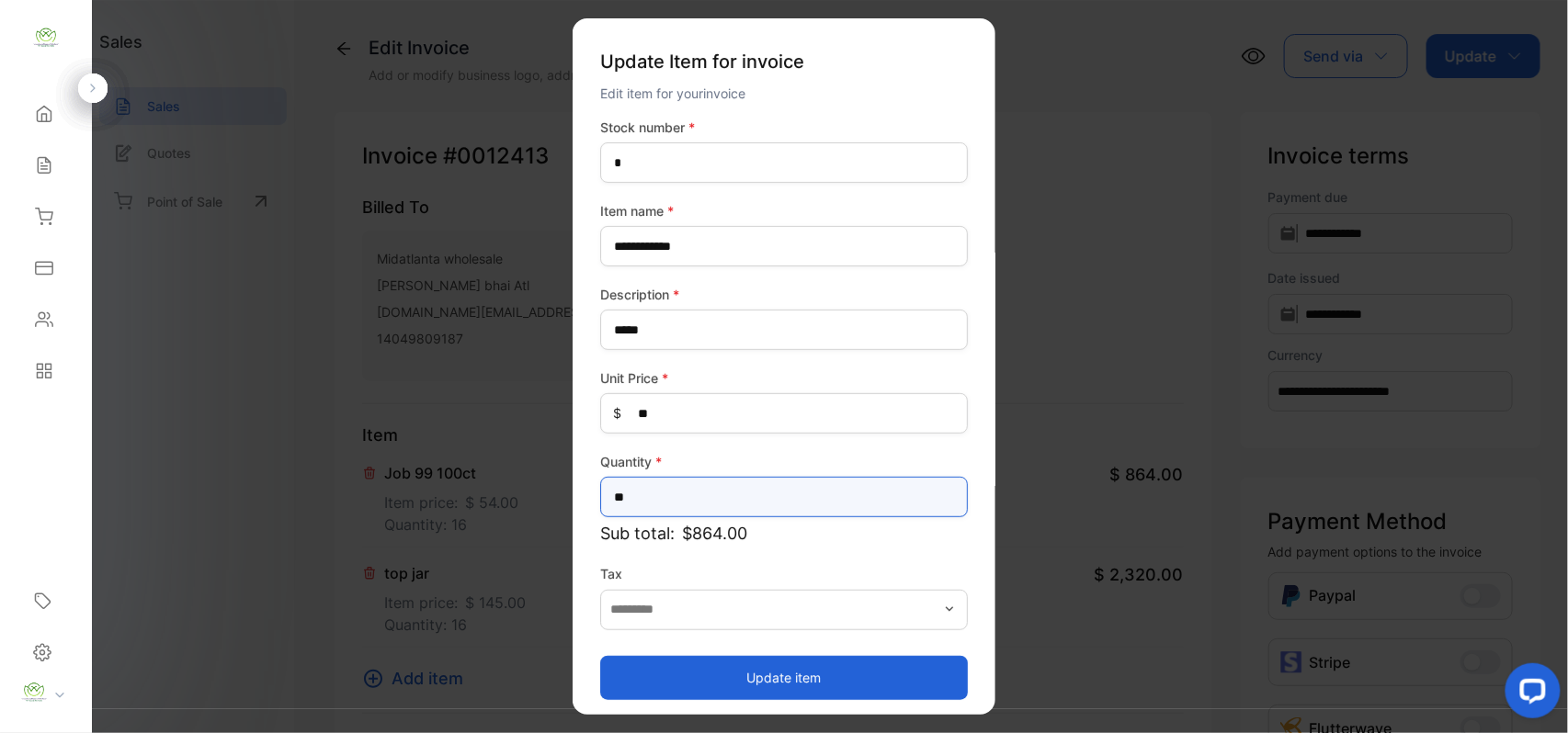
drag, startPoint x: 663, startPoint y: 501, endPoint x: 0, endPoint y: 511, distance: 663.1
click at [0, 515] on div "**********" at bounding box center [784, 385] width 1568 height 771
type input "*"
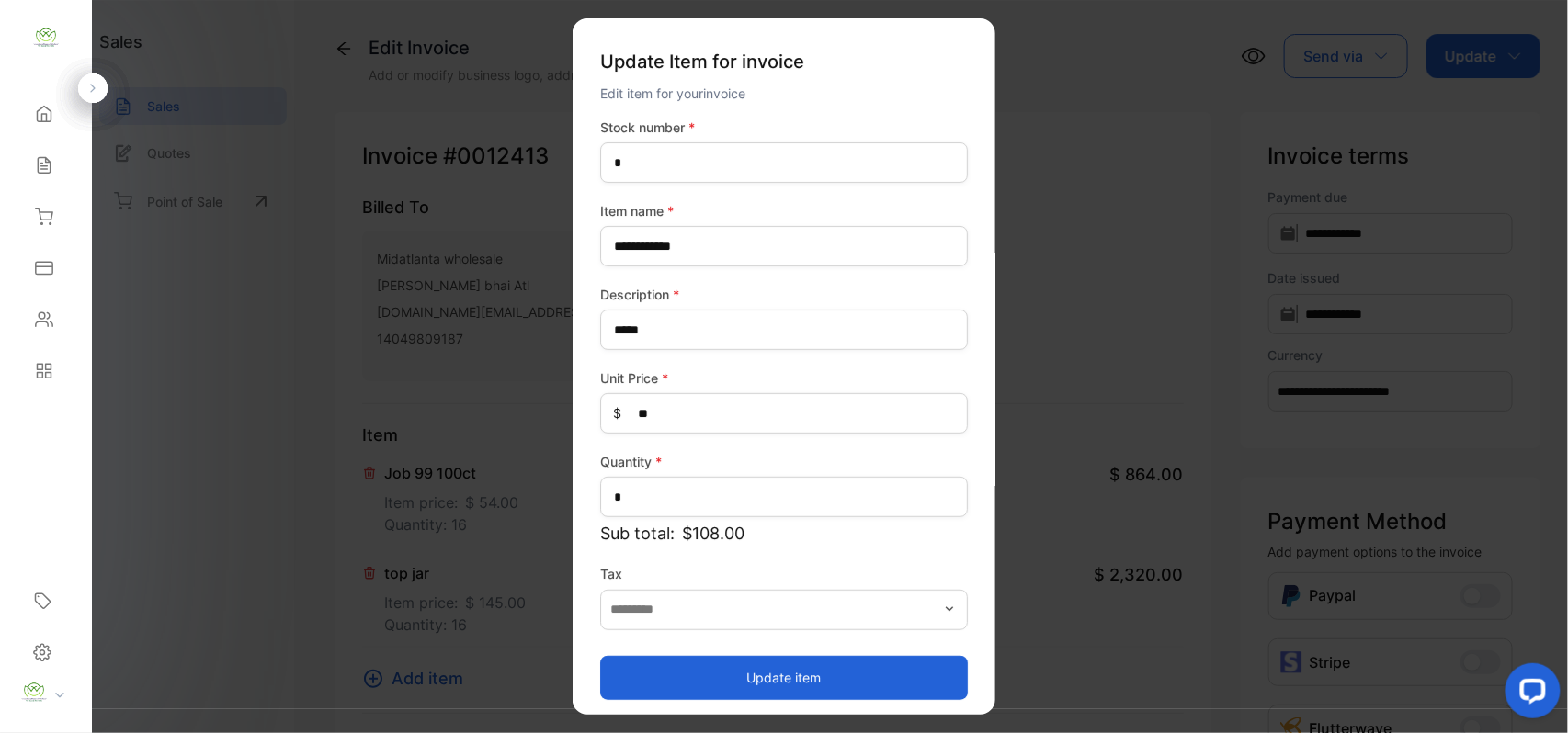
click at [802, 678] on button "Update item" at bounding box center [784, 677] width 367 height 44
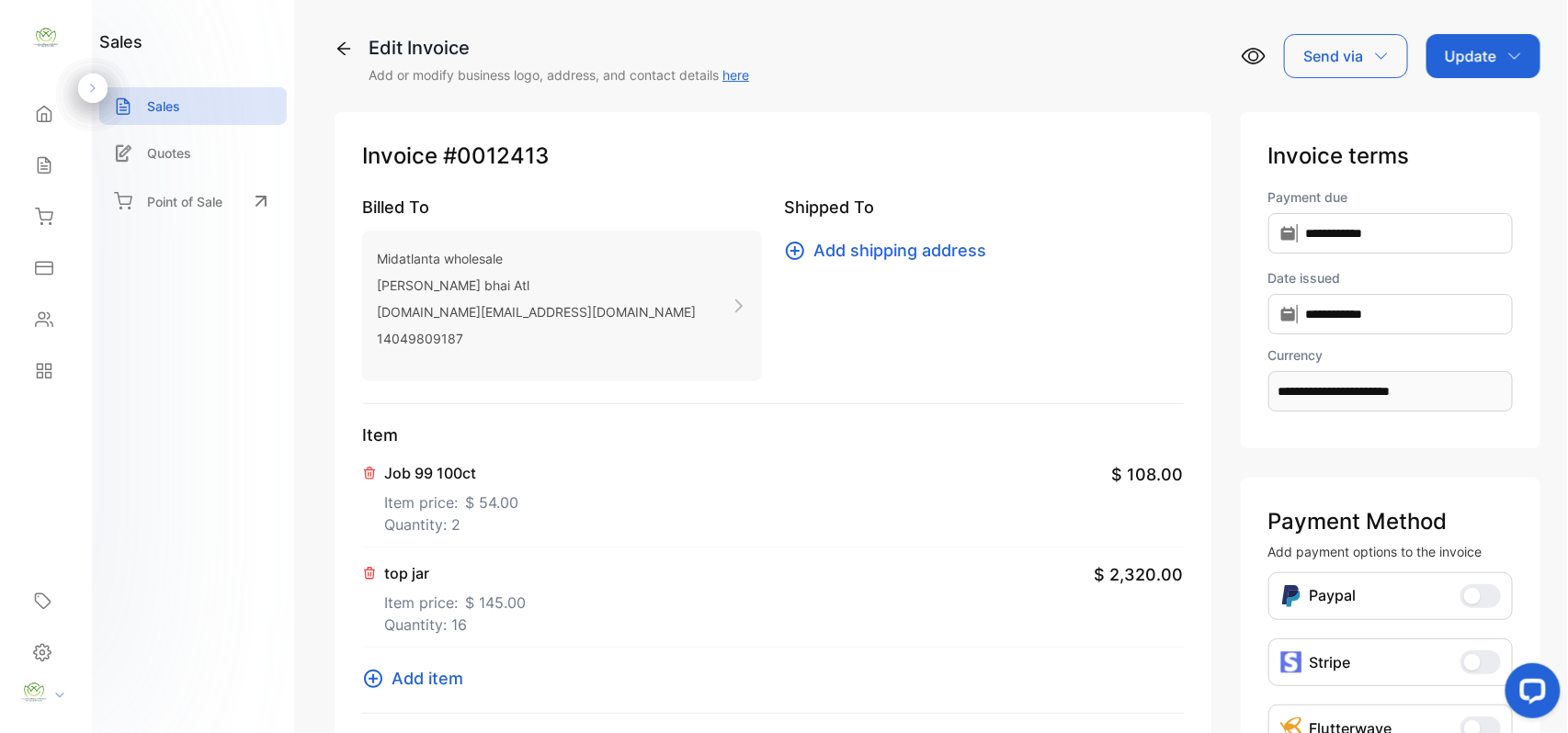
click at [368, 577] on icon at bounding box center [369, 572] width 11 height 11
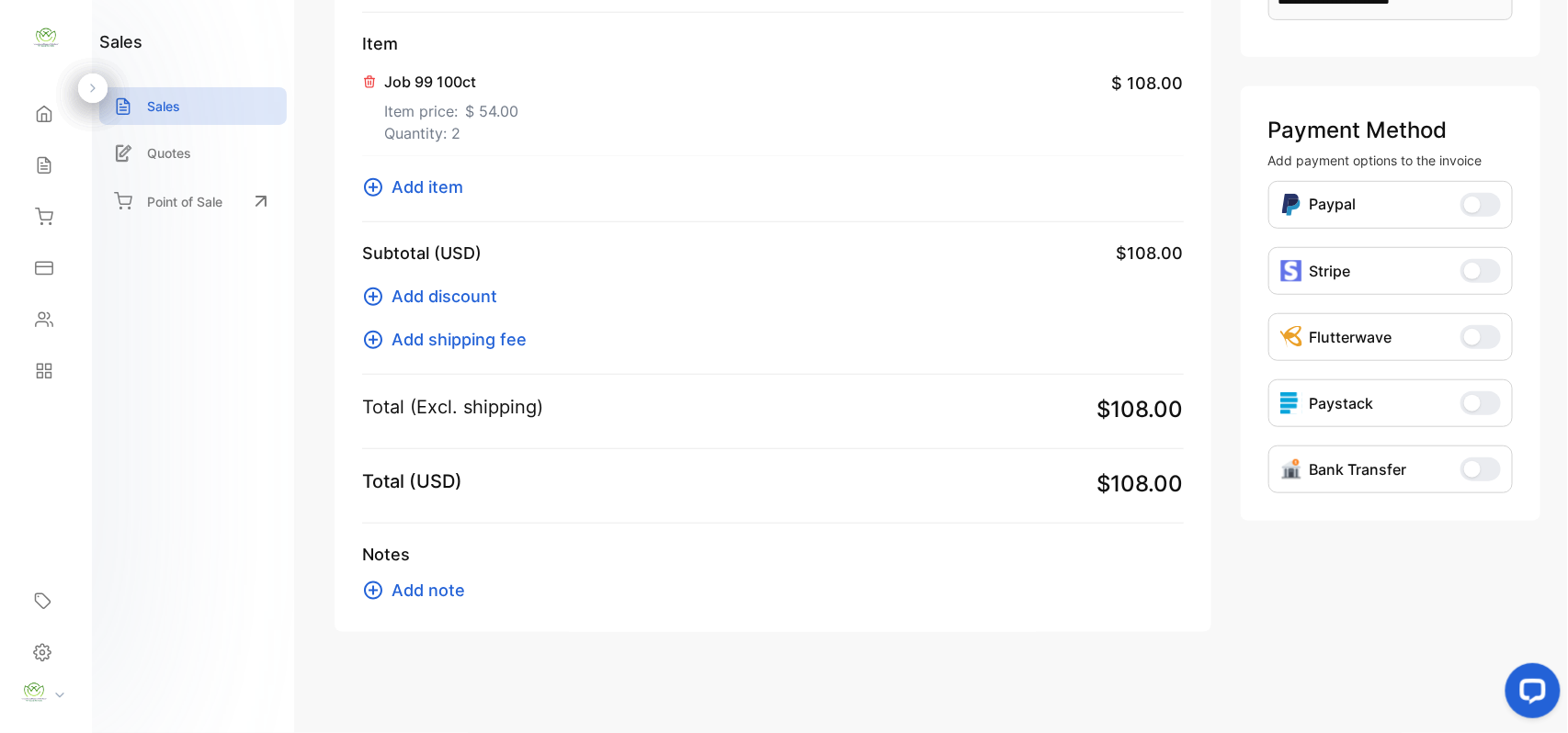
scroll to position [394, 0]
click at [412, 593] on span "Add note" at bounding box center [428, 589] width 73 height 25
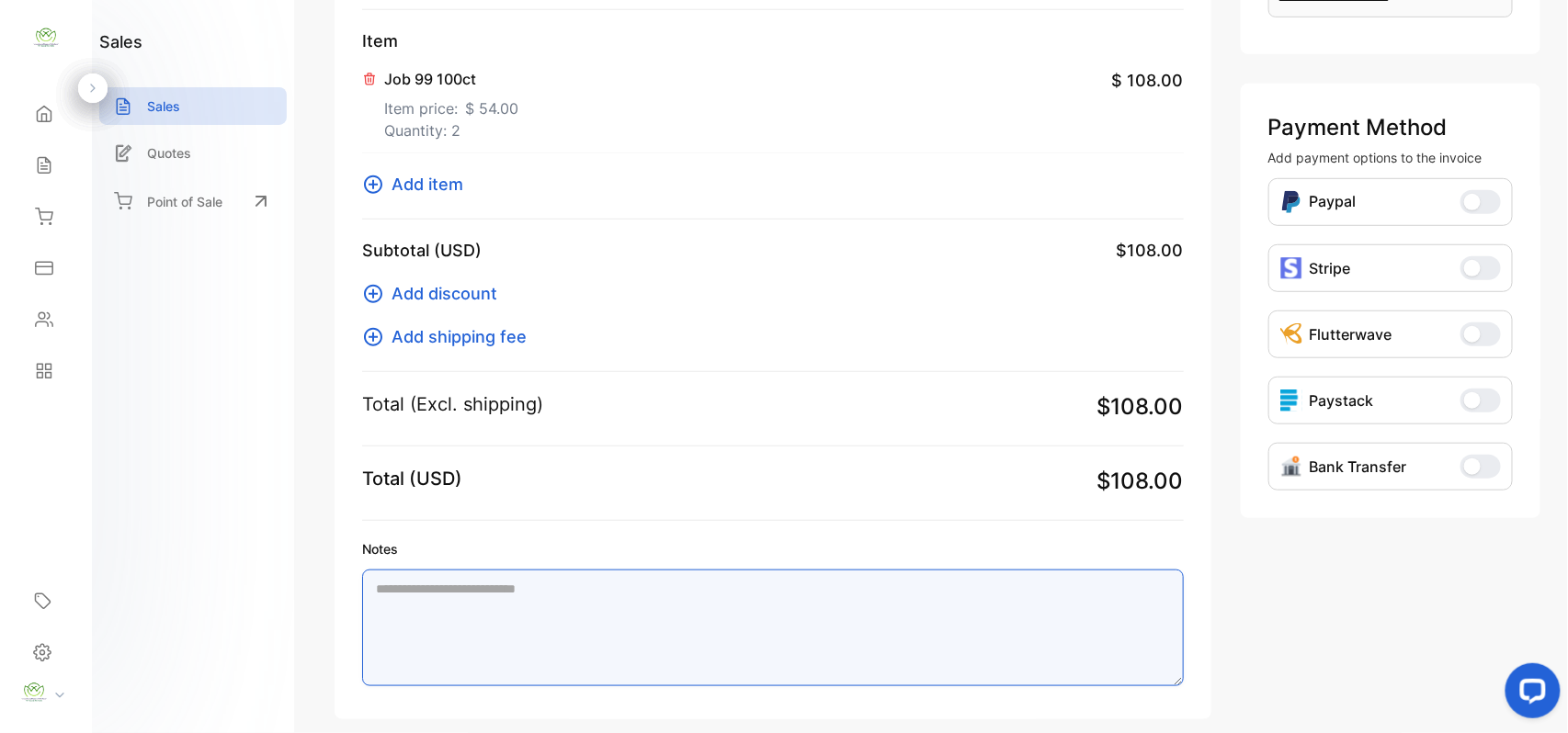
click at [498, 593] on textarea "Notes" at bounding box center [772, 627] width 822 height 116
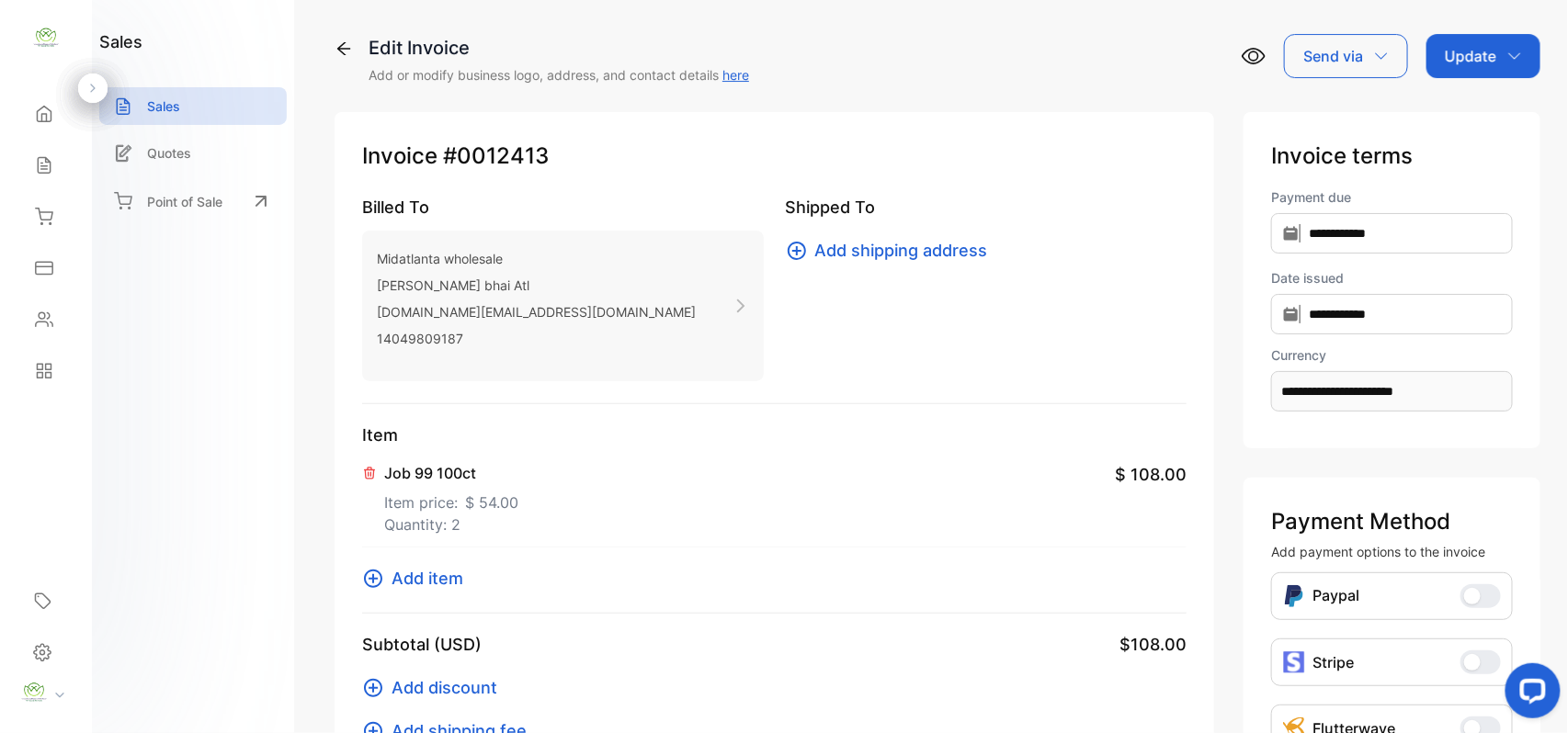
click at [1446, 57] on p "Update" at bounding box center [1470, 56] width 51 height 22
type textarea "**********"
click at [1454, 112] on div "Invoice" at bounding box center [1486, 116] width 106 height 37
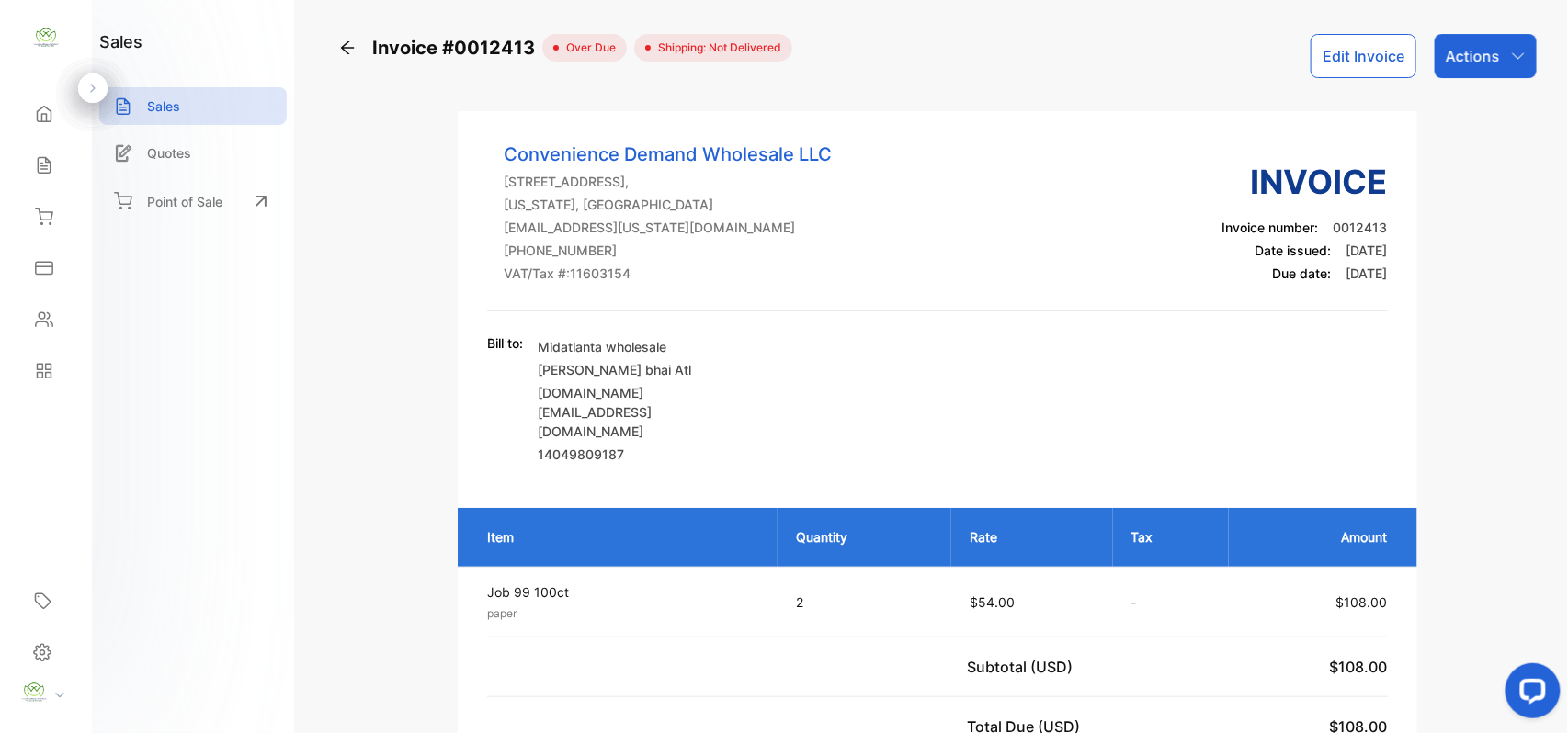
click at [345, 51] on icon at bounding box center [346, 47] width 13 height 13
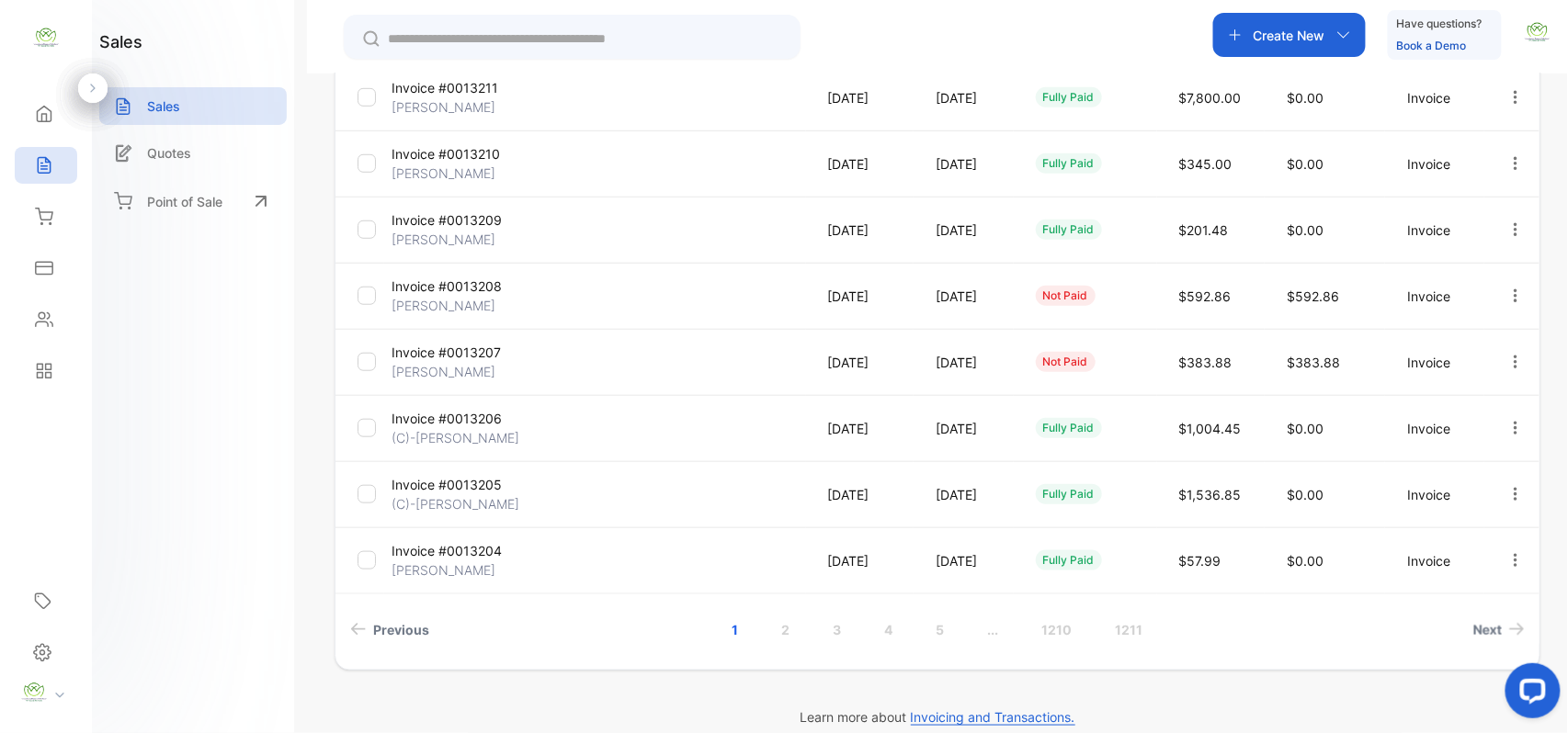
scroll to position [471, 0]
